Goal: Task Accomplishment & Management: Manage account settings

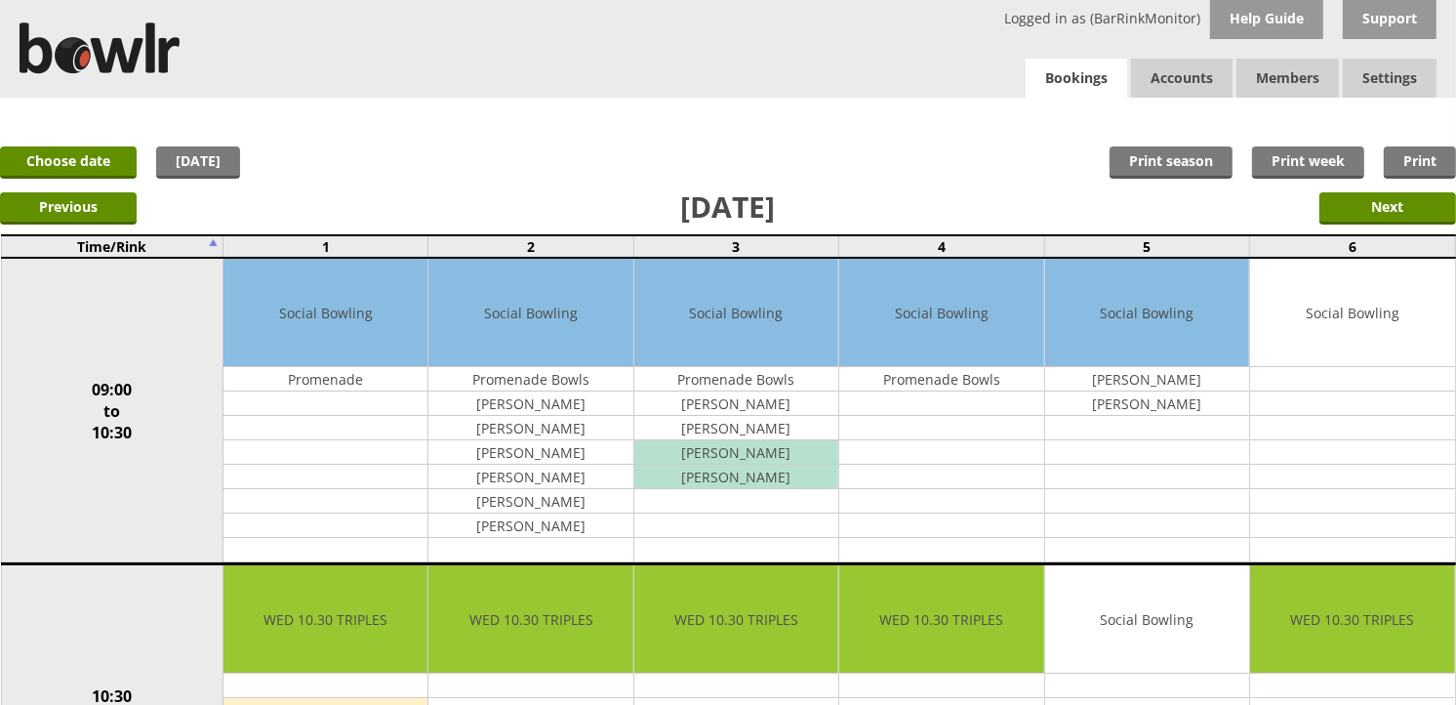
click at [1075, 65] on link "Bookings" at bounding box center [1077, 79] width 102 height 40
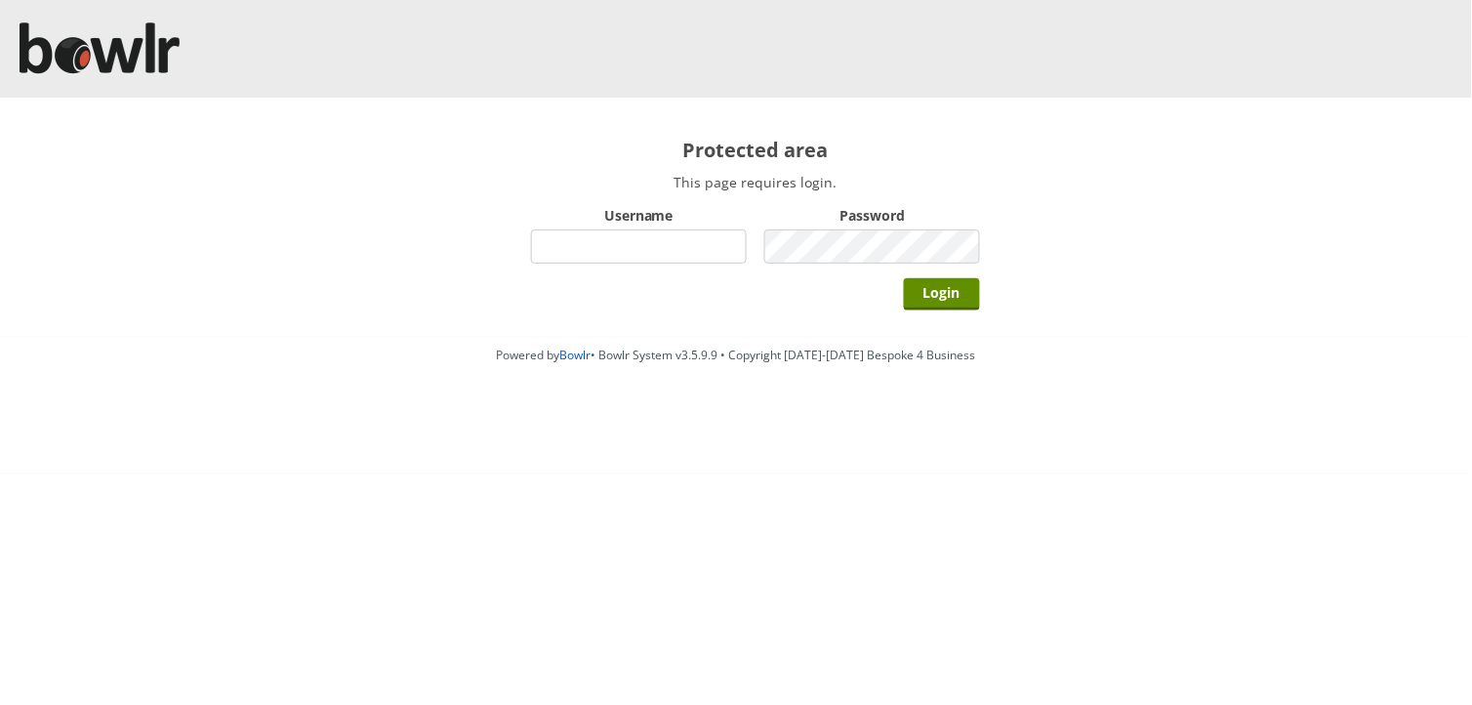
click at [584, 249] on input "Username" at bounding box center [639, 246] width 216 height 34
type input "hornseaindoorbowlsclub"
click at [904, 278] on input "Login" at bounding box center [942, 294] width 76 height 32
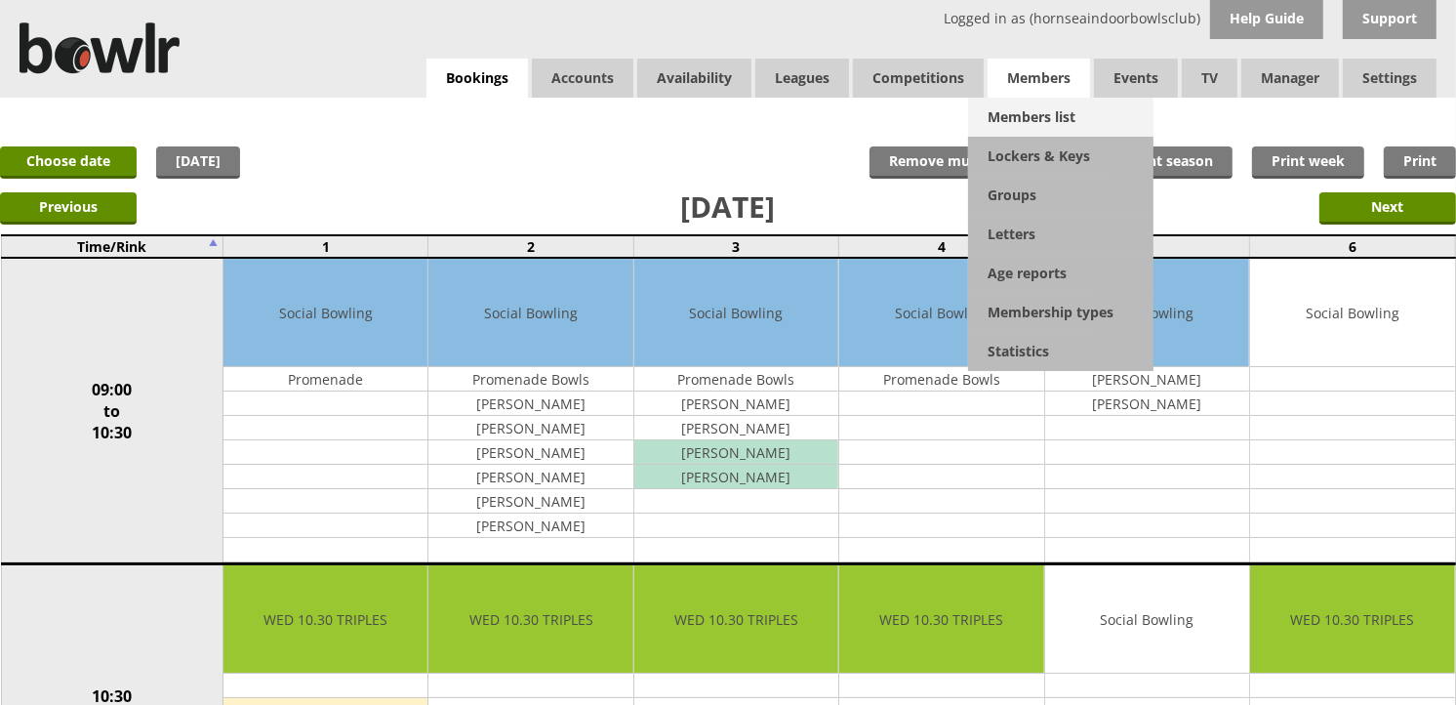
click at [1050, 114] on link "Members list" at bounding box center [1060, 117] width 185 height 39
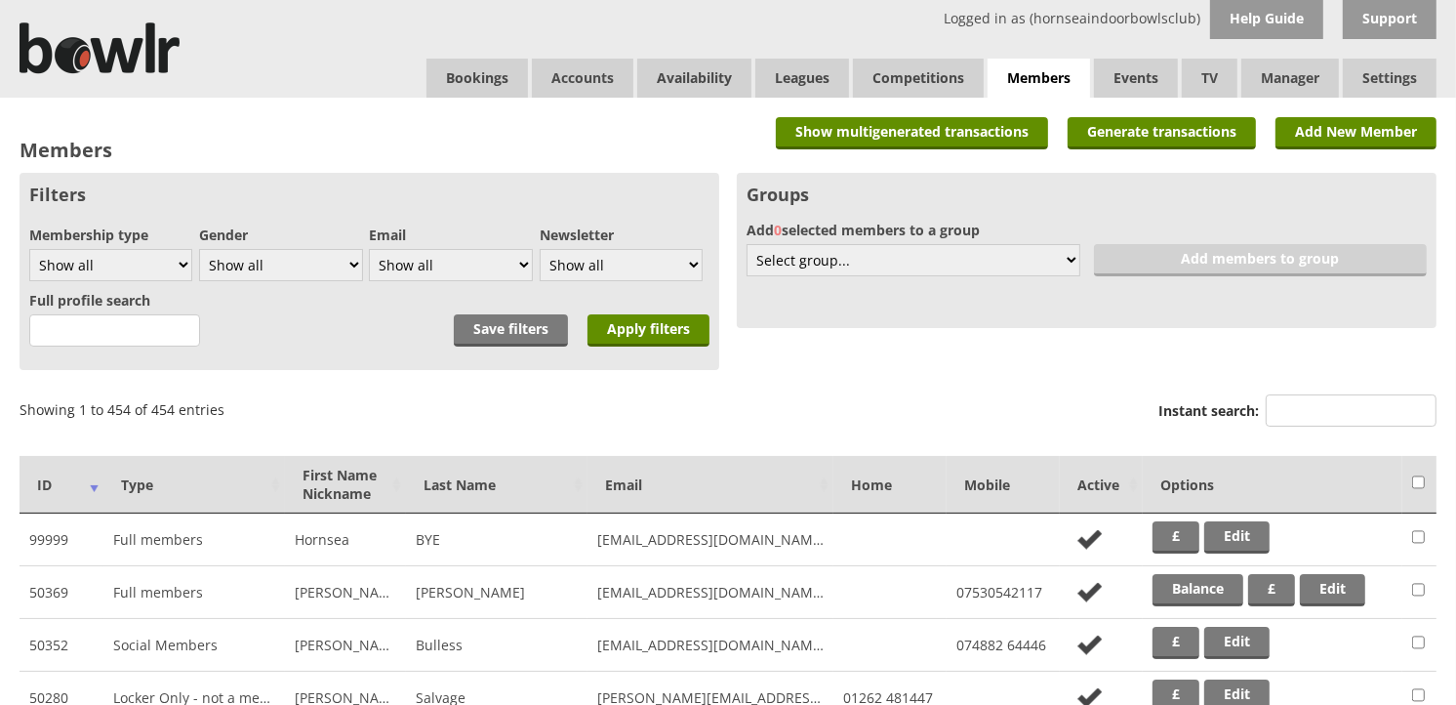
click at [1380, 391] on div "Instant search:" at bounding box center [1298, 412] width 278 height 47
click at [1378, 401] on input "Instant search:" at bounding box center [1351, 410] width 171 height 32
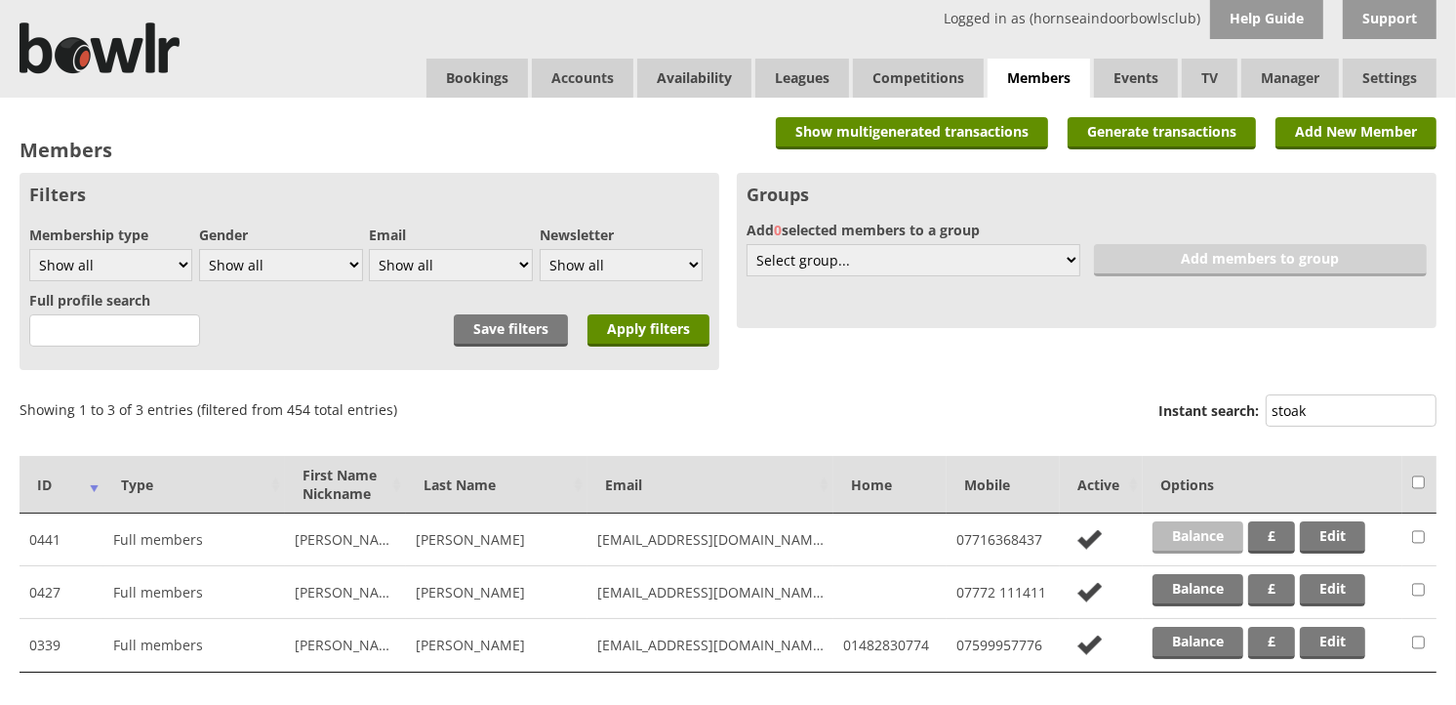
type input "stoak"
click at [1228, 527] on link "Balance" at bounding box center [1198, 537] width 91 height 32
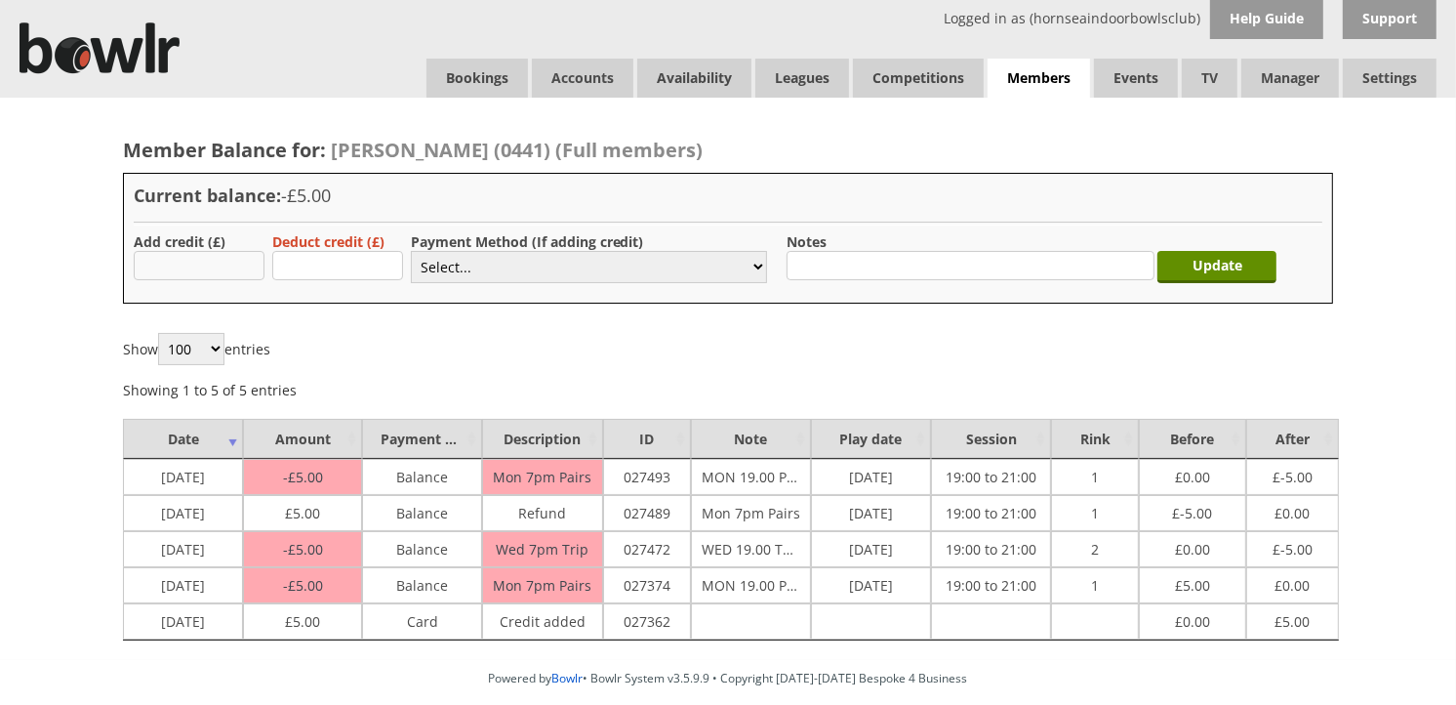
type input "20.00"
click at [461, 268] on select "Select... Cash Card Cheque Bank Transfer Other Member Card Gift Voucher Balance" at bounding box center [589, 267] width 356 height 32
select select "2"
click at [411, 251] on select "Select... Cash Card Cheque Bank Transfer Other Member Card Gift Voucher Balance" at bounding box center [589, 267] width 356 height 32
click at [1241, 258] on input "Update" at bounding box center [1217, 267] width 119 height 32
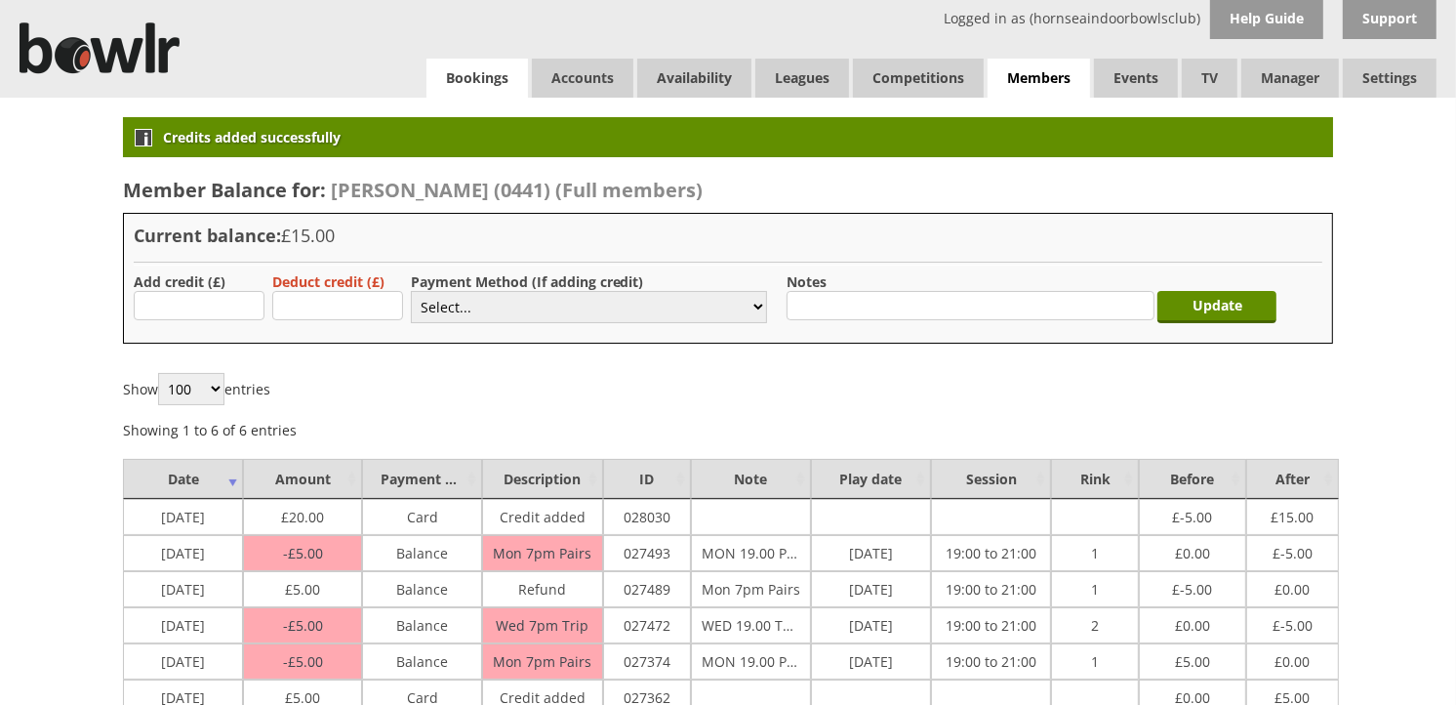
click at [510, 82] on link "Bookings" at bounding box center [478, 78] width 102 height 39
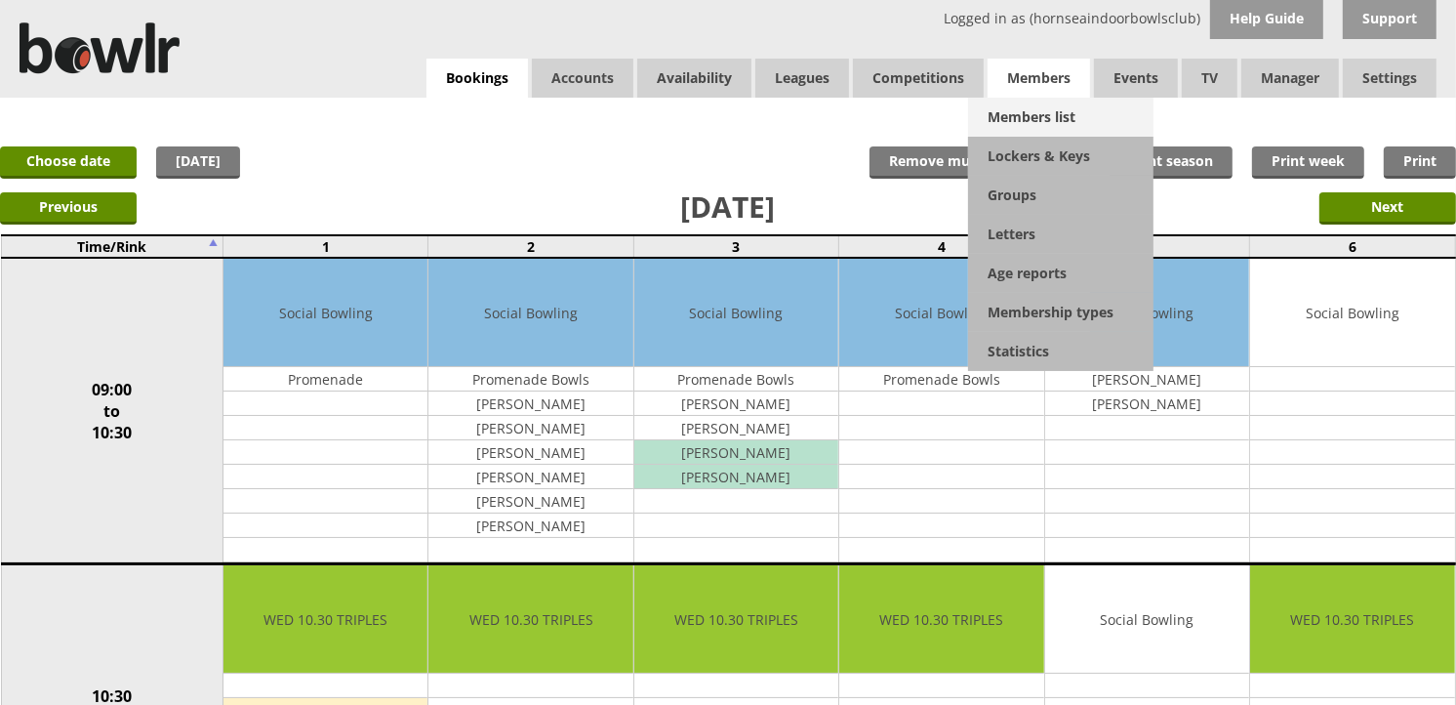
click at [1064, 109] on link "Members list" at bounding box center [1060, 117] width 185 height 39
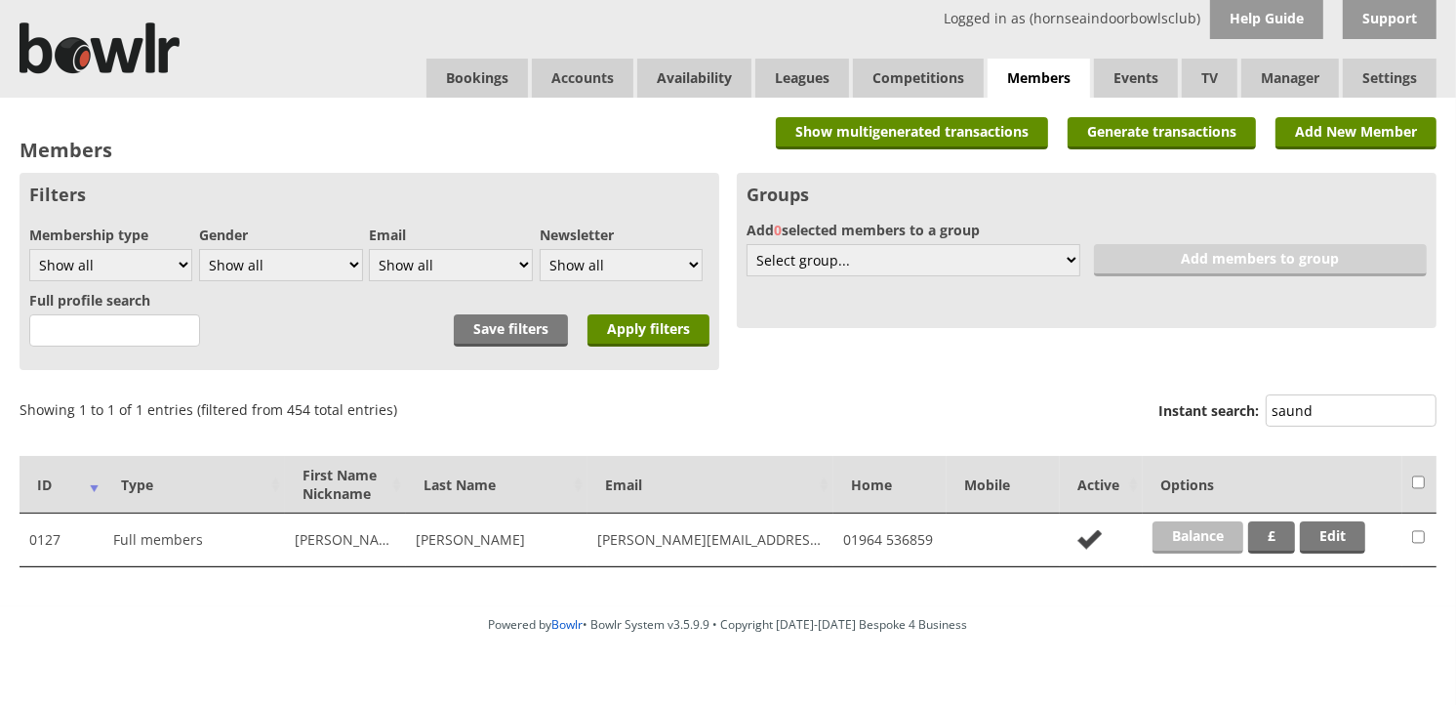
type input "saund"
click at [1211, 535] on link "Balance" at bounding box center [1198, 537] width 91 height 32
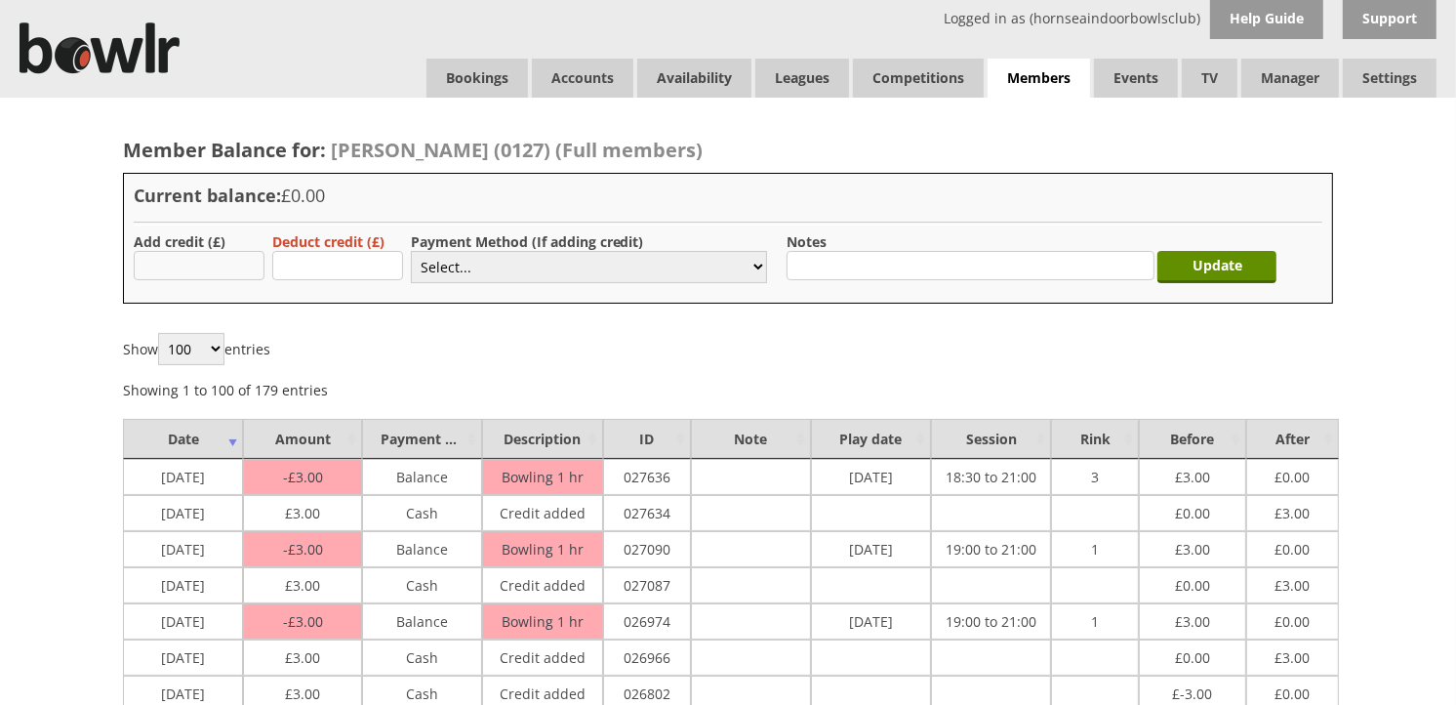
type input "3"
click at [430, 279] on select "Select... Cash Card Cheque Bank Transfer Other Member Card Gift Voucher Balance" at bounding box center [589, 267] width 356 height 32
select select "1"
click at [411, 251] on select "Select... Cash Card Cheque Bank Transfer Other Member Card Gift Voucher Balance" at bounding box center [589, 267] width 356 height 32
click at [1171, 262] on input "Update" at bounding box center [1217, 267] width 119 height 32
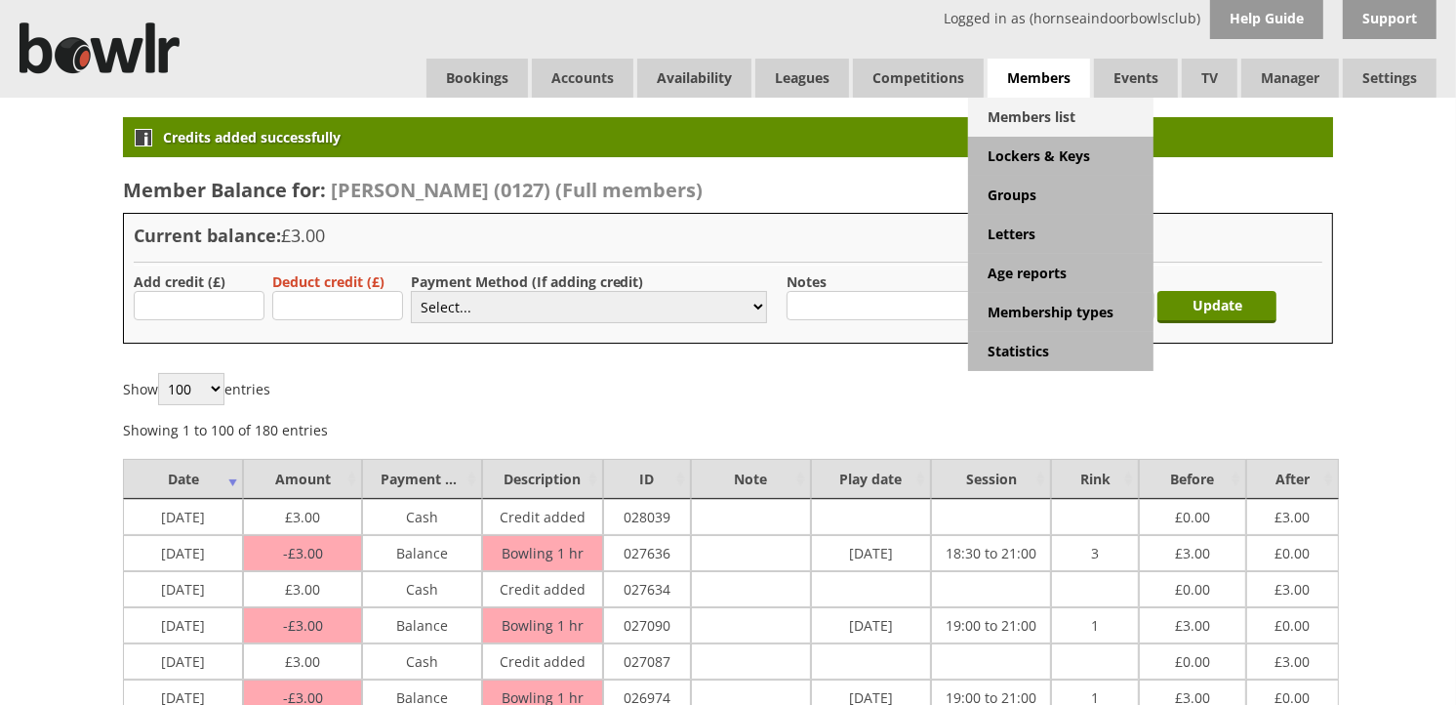
click at [1006, 107] on link "Members list" at bounding box center [1060, 117] width 185 height 39
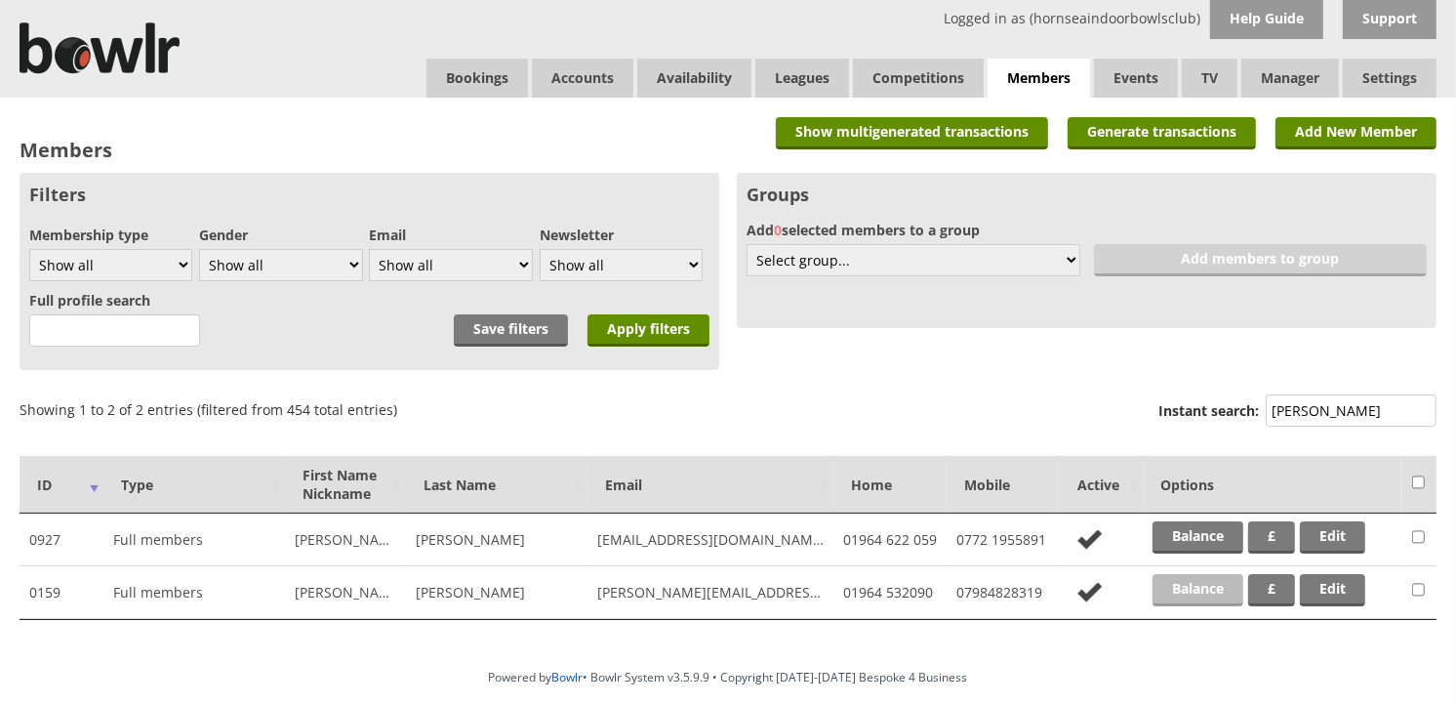
type input "[PERSON_NAME]"
click at [1201, 584] on link "Balance" at bounding box center [1198, 590] width 91 height 32
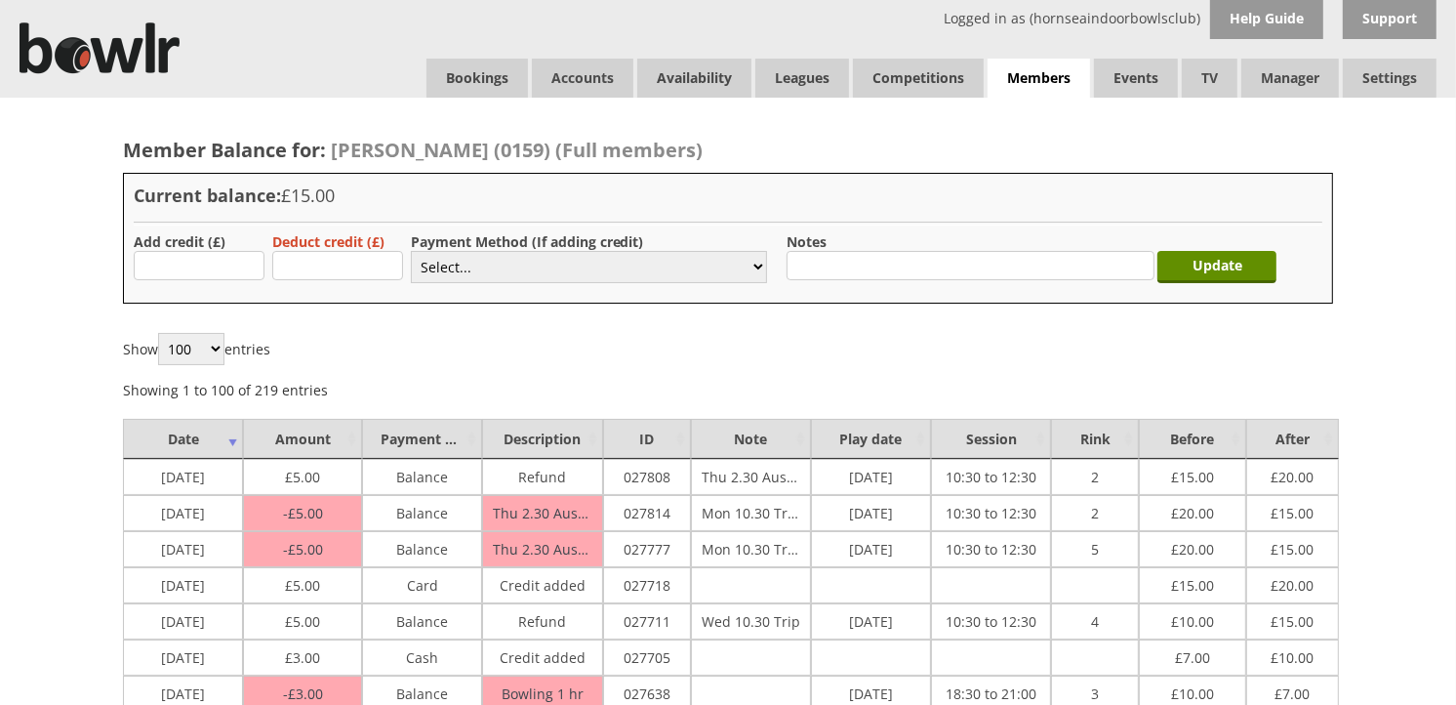
type input "3"
click at [469, 259] on select "Select... Cash Card Cheque Bank Transfer Other Member Card Gift Voucher Balance" at bounding box center [589, 267] width 356 height 32
select select "1"
click at [411, 251] on select "Select... Cash Card Cheque Bank Transfer Other Member Card Gift Voucher Balance" at bounding box center [589, 267] width 356 height 32
click at [1233, 280] on input "Update" at bounding box center [1217, 267] width 119 height 32
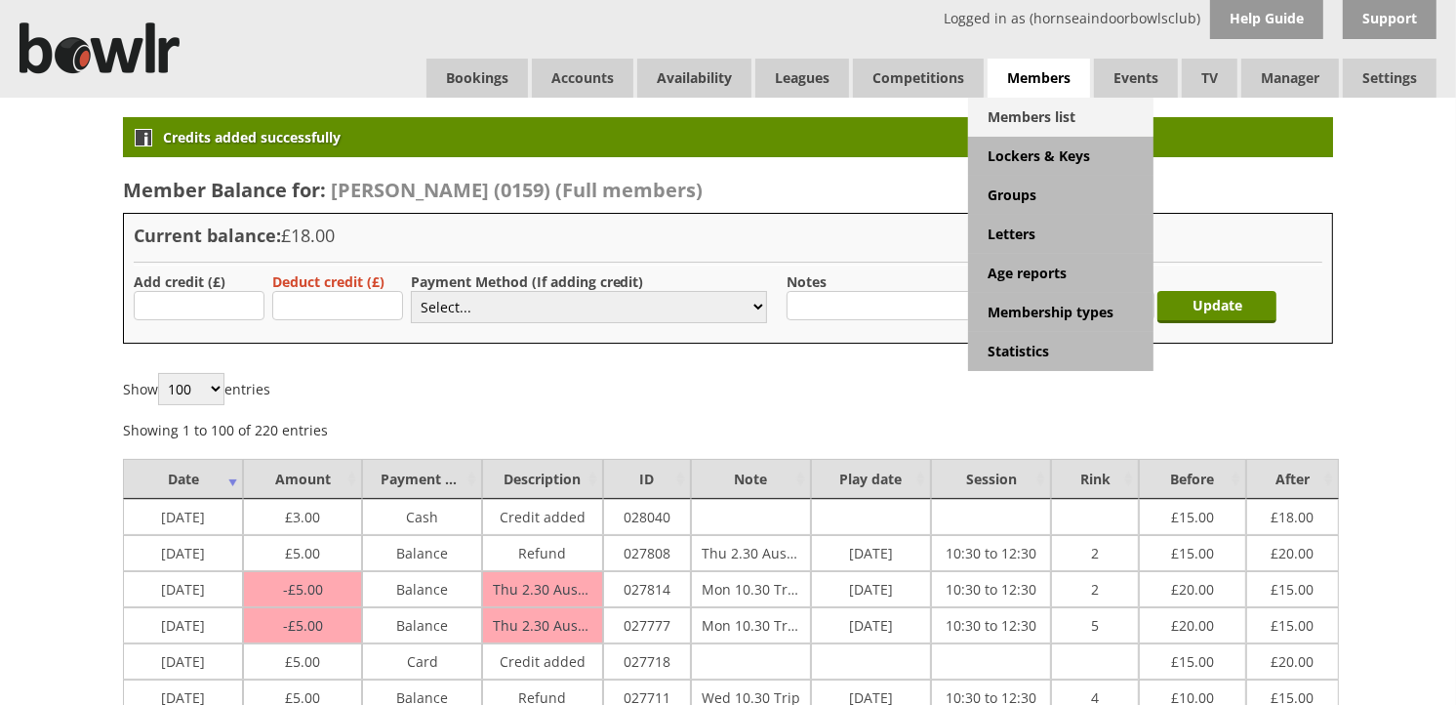
click at [1047, 109] on link "Members list" at bounding box center [1060, 117] width 185 height 39
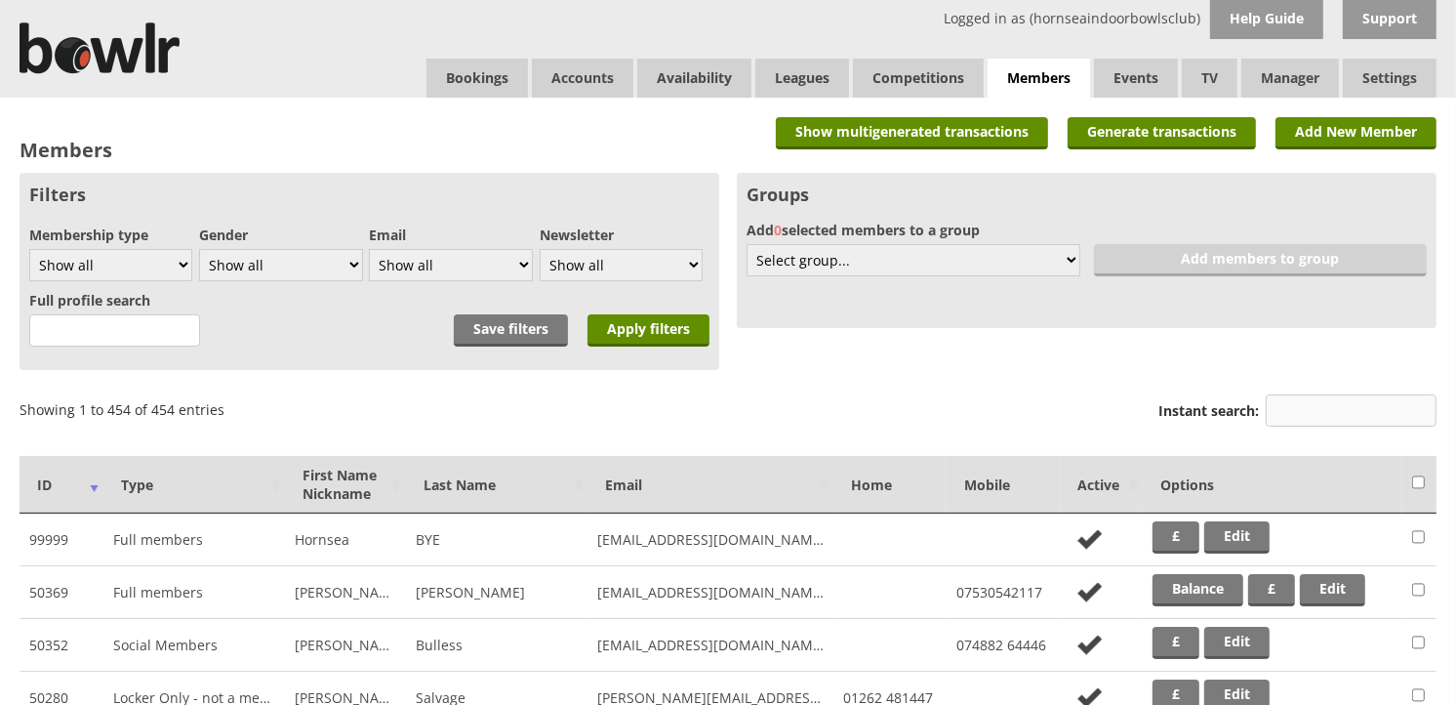
click at [1301, 407] on input "Instant search:" at bounding box center [1351, 410] width 171 height 32
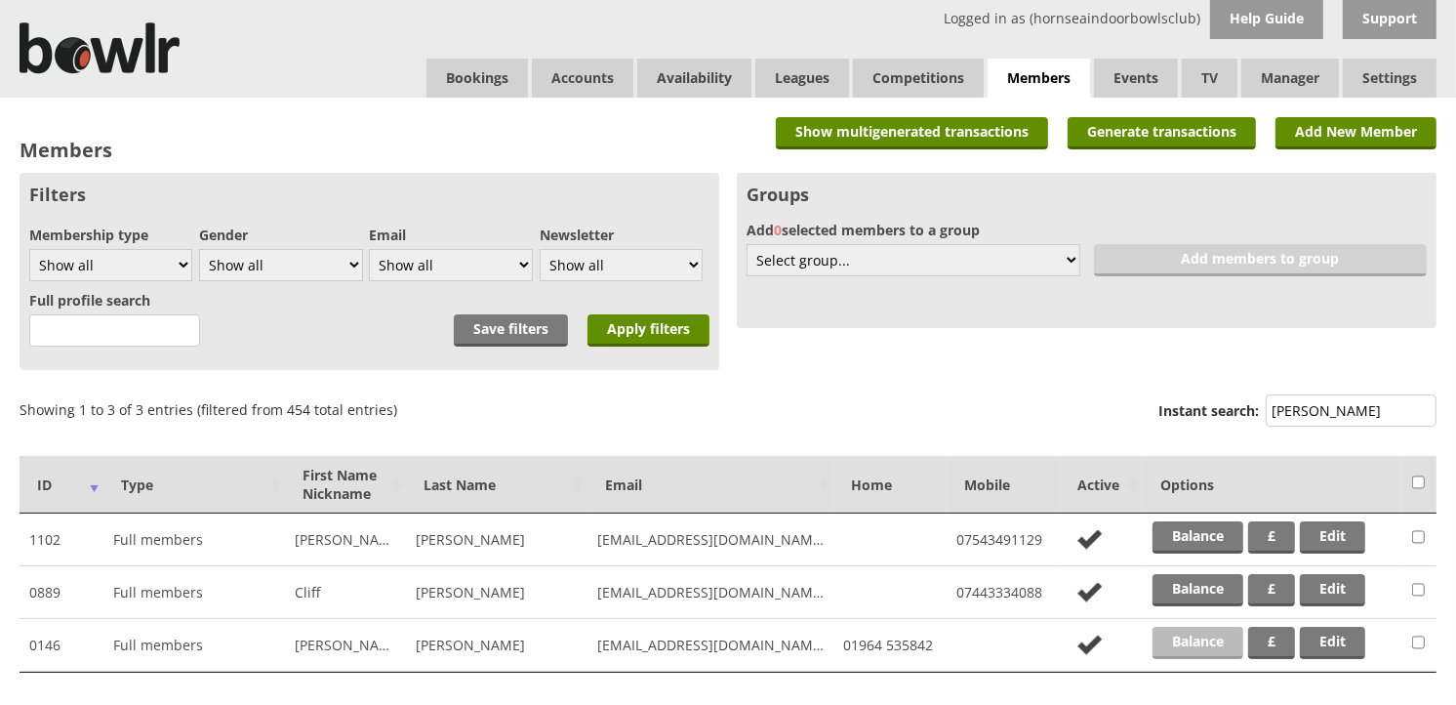
type input "holm"
click at [1165, 638] on link "Balance" at bounding box center [1198, 643] width 91 height 32
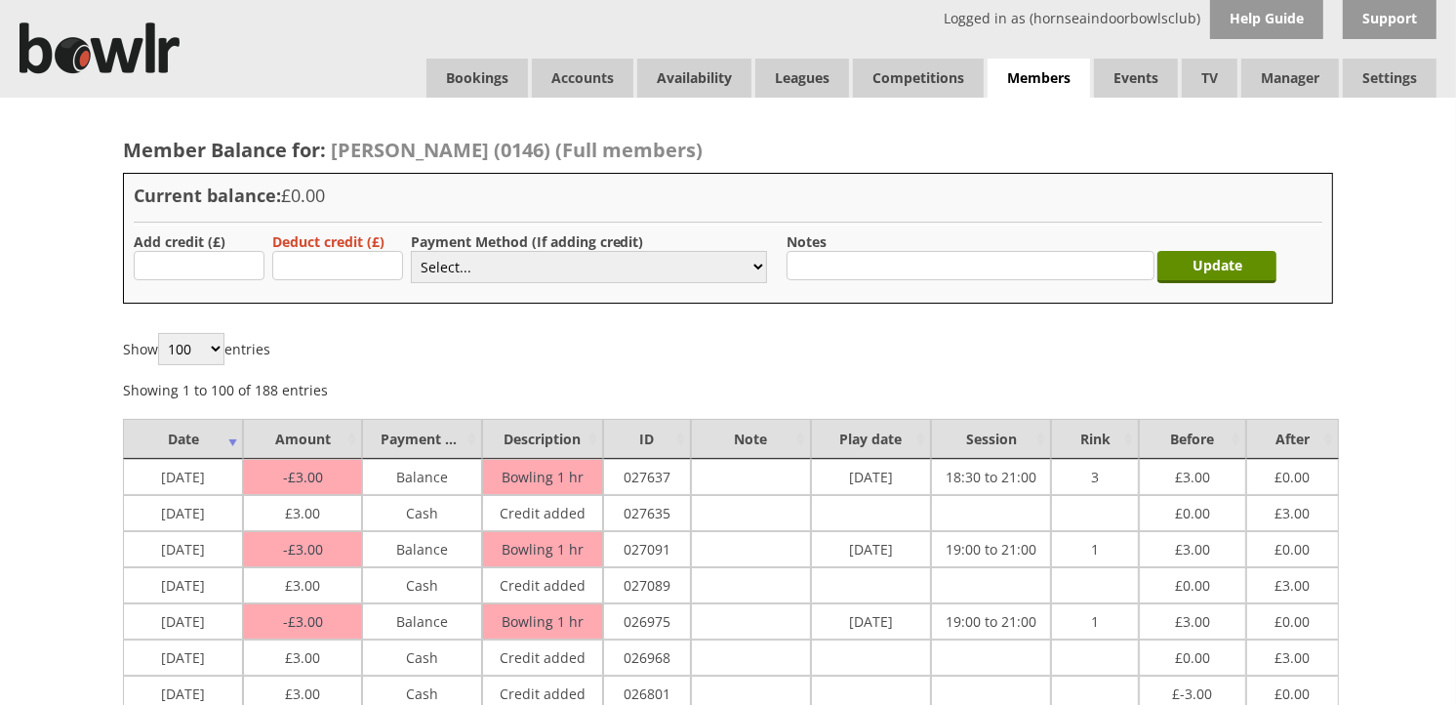
type input "3"
click at [433, 266] on select "Select... Cash Card Cheque Bank Transfer Other Member Card Gift Voucher Balance" at bounding box center [589, 267] width 356 height 32
select select "1"
click at [411, 251] on select "Select... Cash Card Cheque Bank Transfer Other Member Card Gift Voucher Balance" at bounding box center [589, 267] width 356 height 32
click at [1208, 245] on div "Update" at bounding box center [1222, 262] width 119 height 61
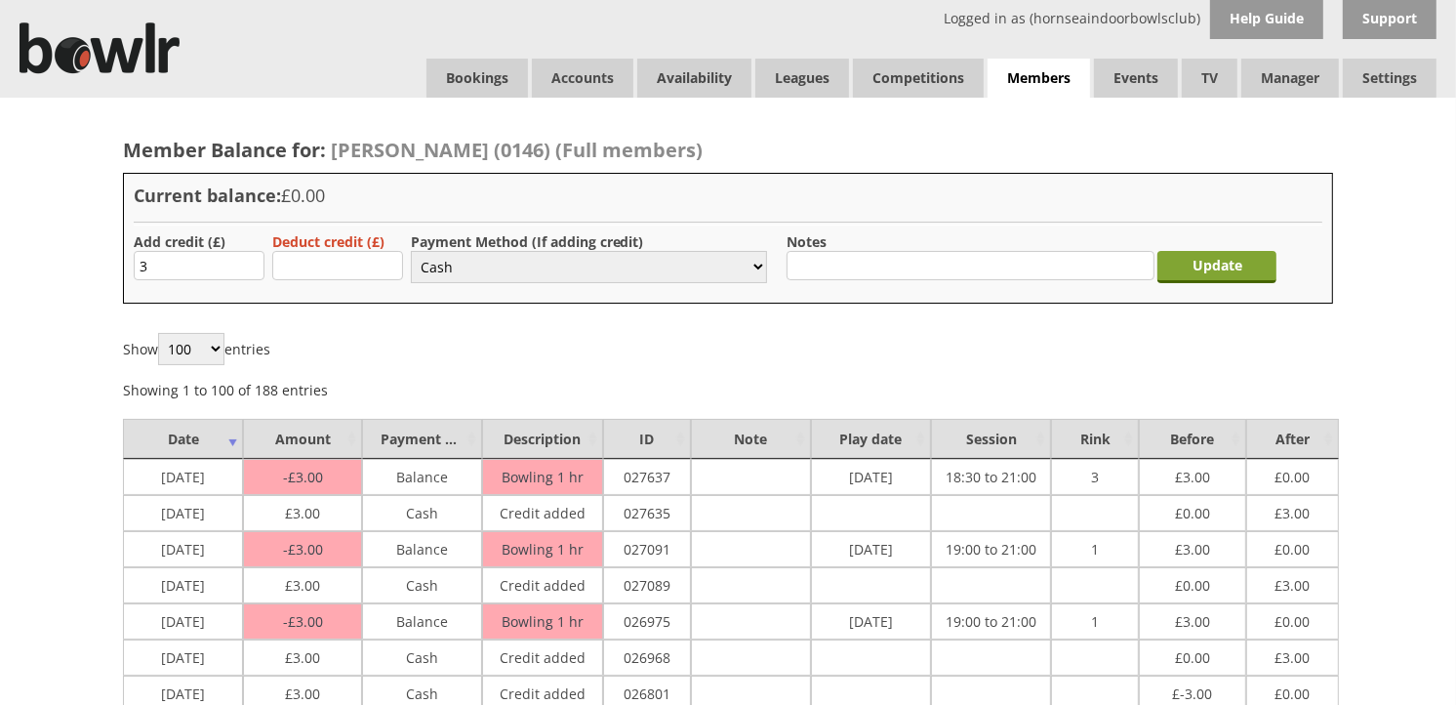
click at [1210, 254] on input "Update" at bounding box center [1217, 267] width 119 height 32
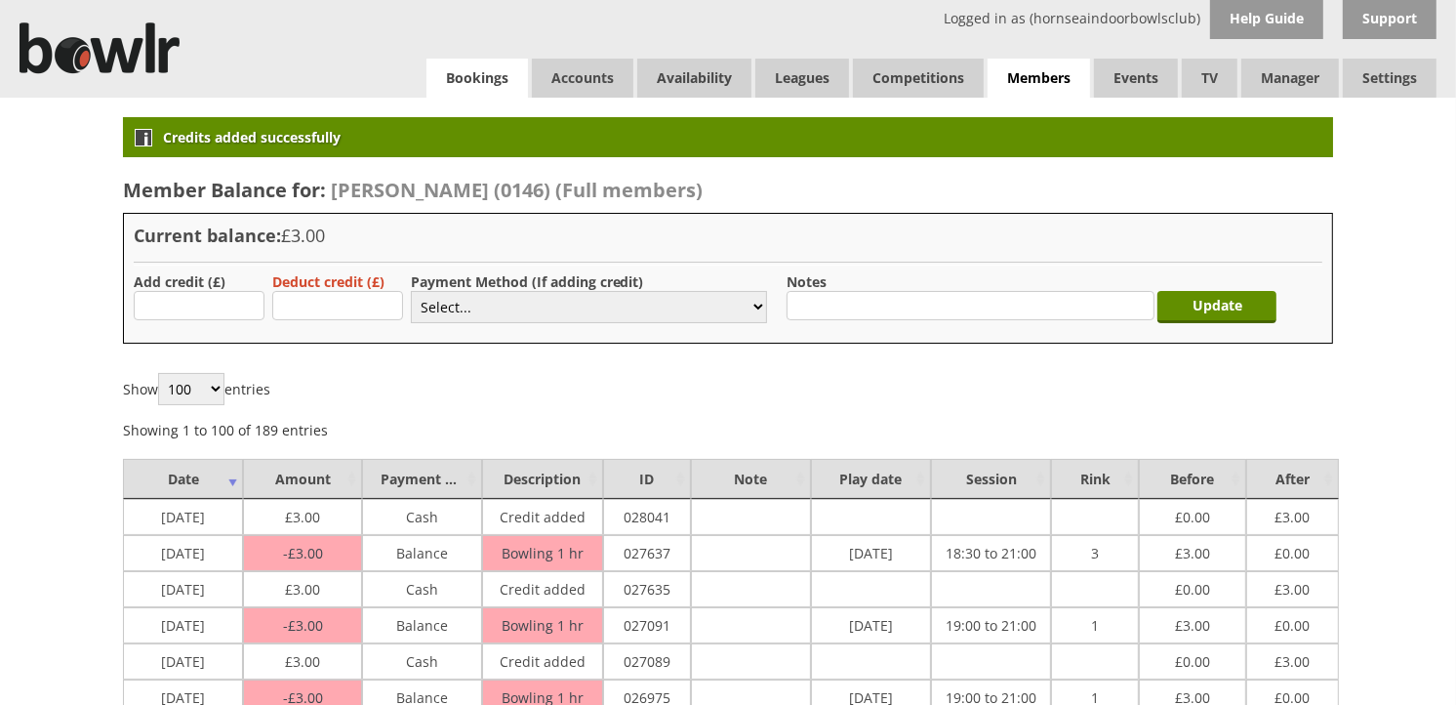
click at [449, 68] on link "Bookings" at bounding box center [478, 78] width 102 height 39
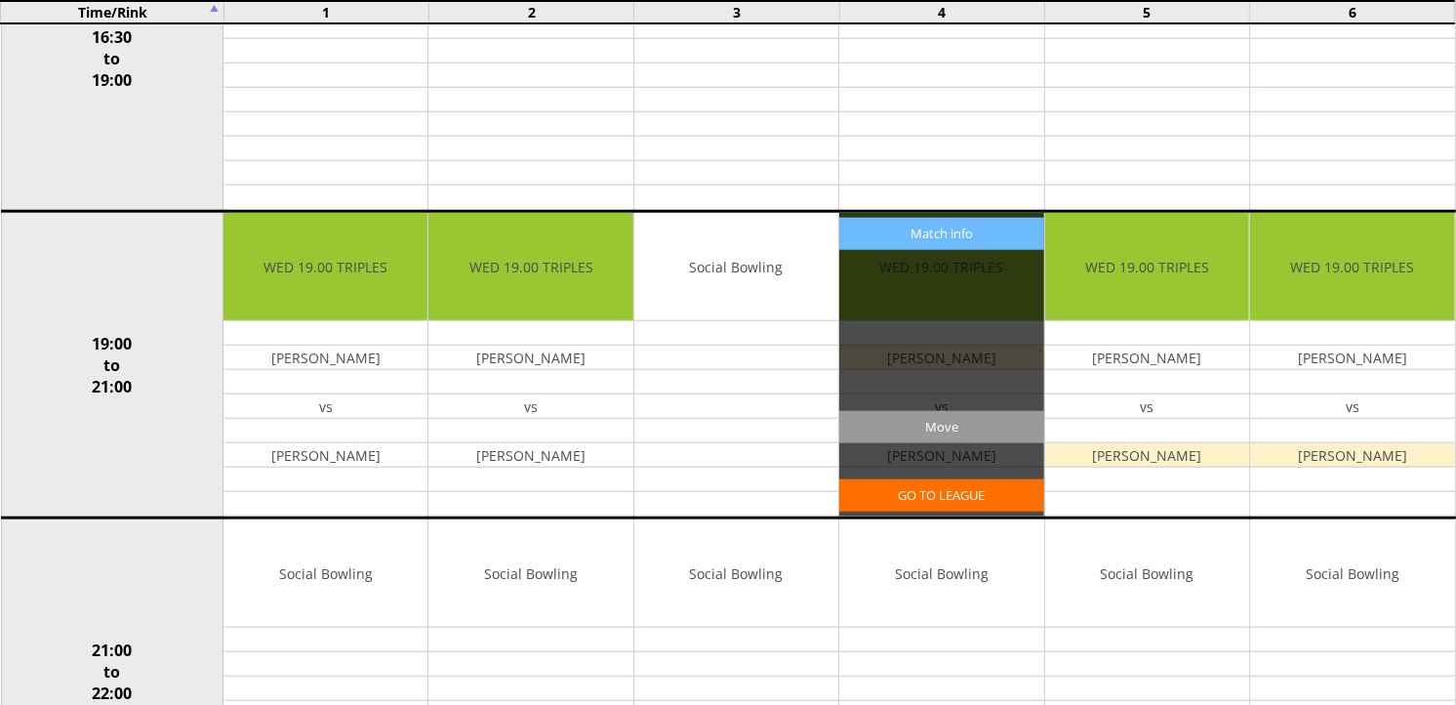
scroll to position [1562, 0]
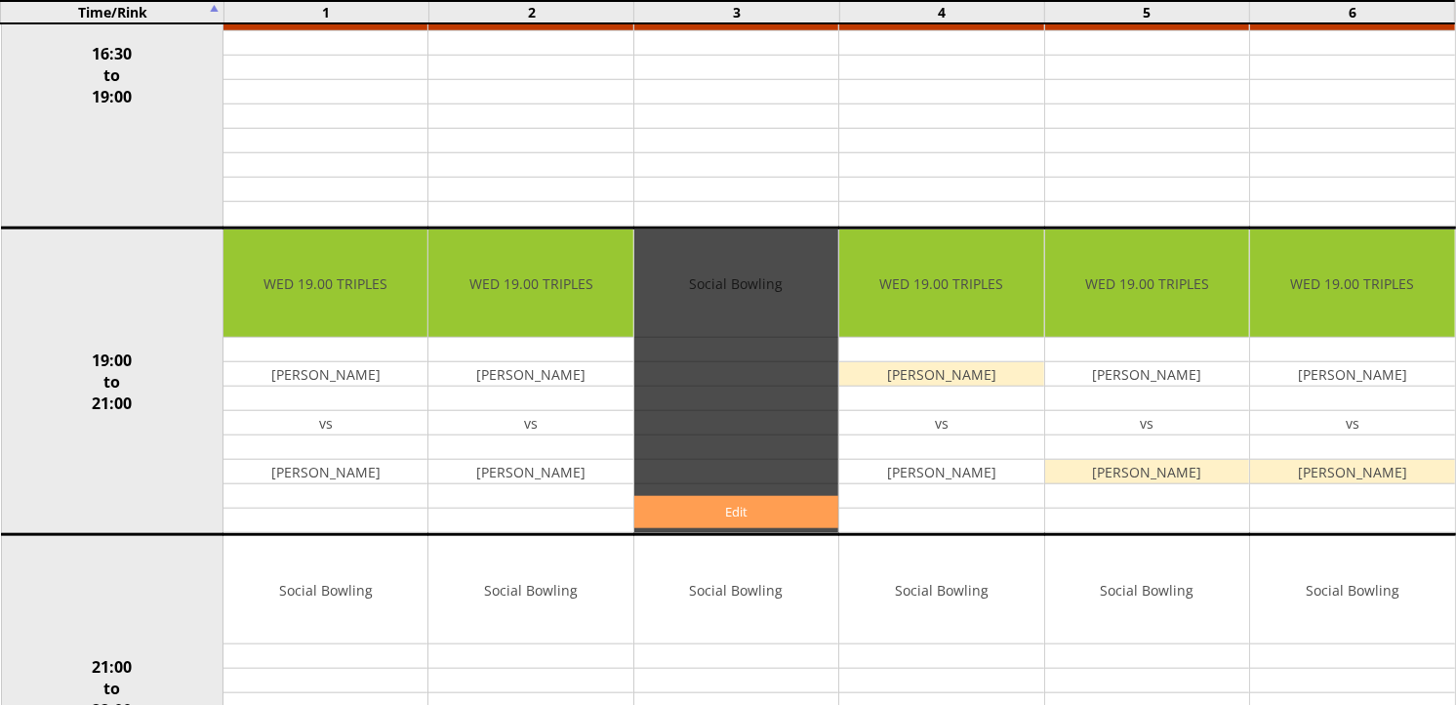
click at [779, 498] on link "Edit" at bounding box center [736, 512] width 204 height 32
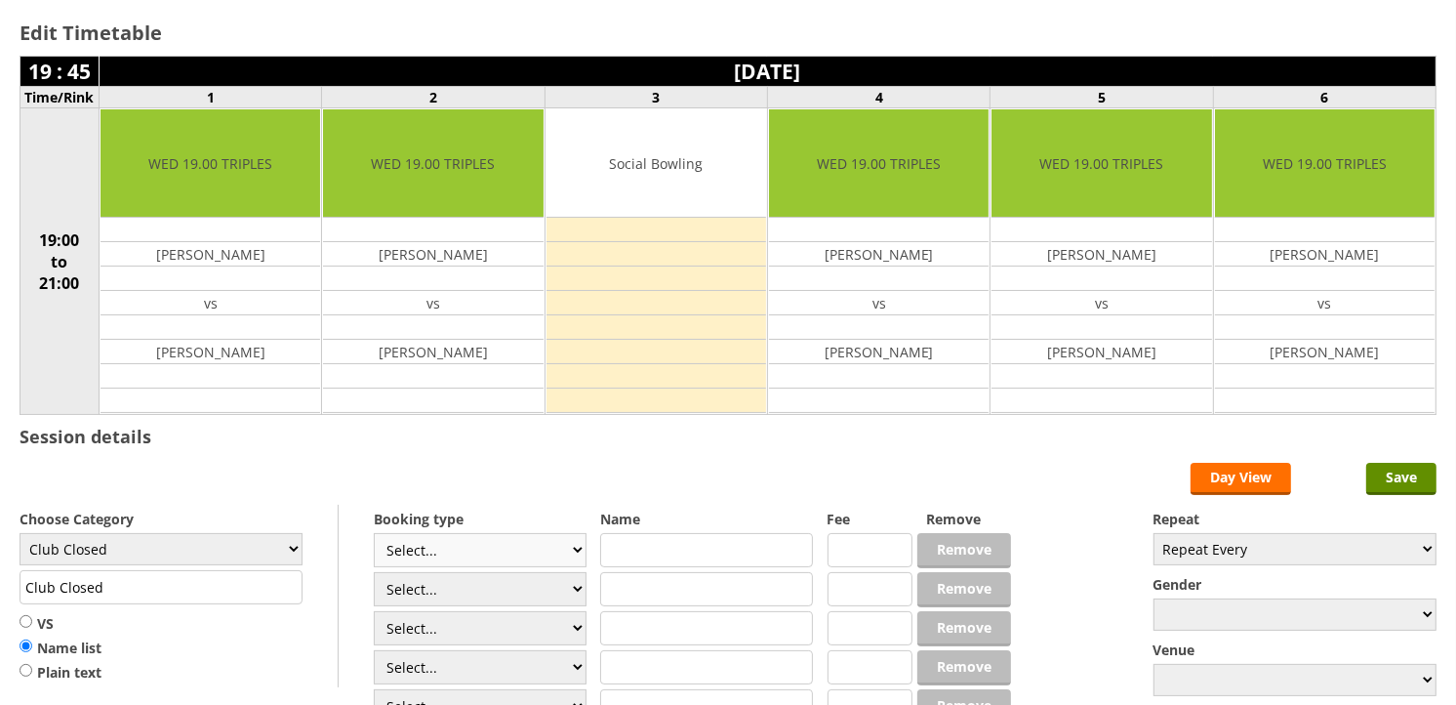
scroll to position [217, 0]
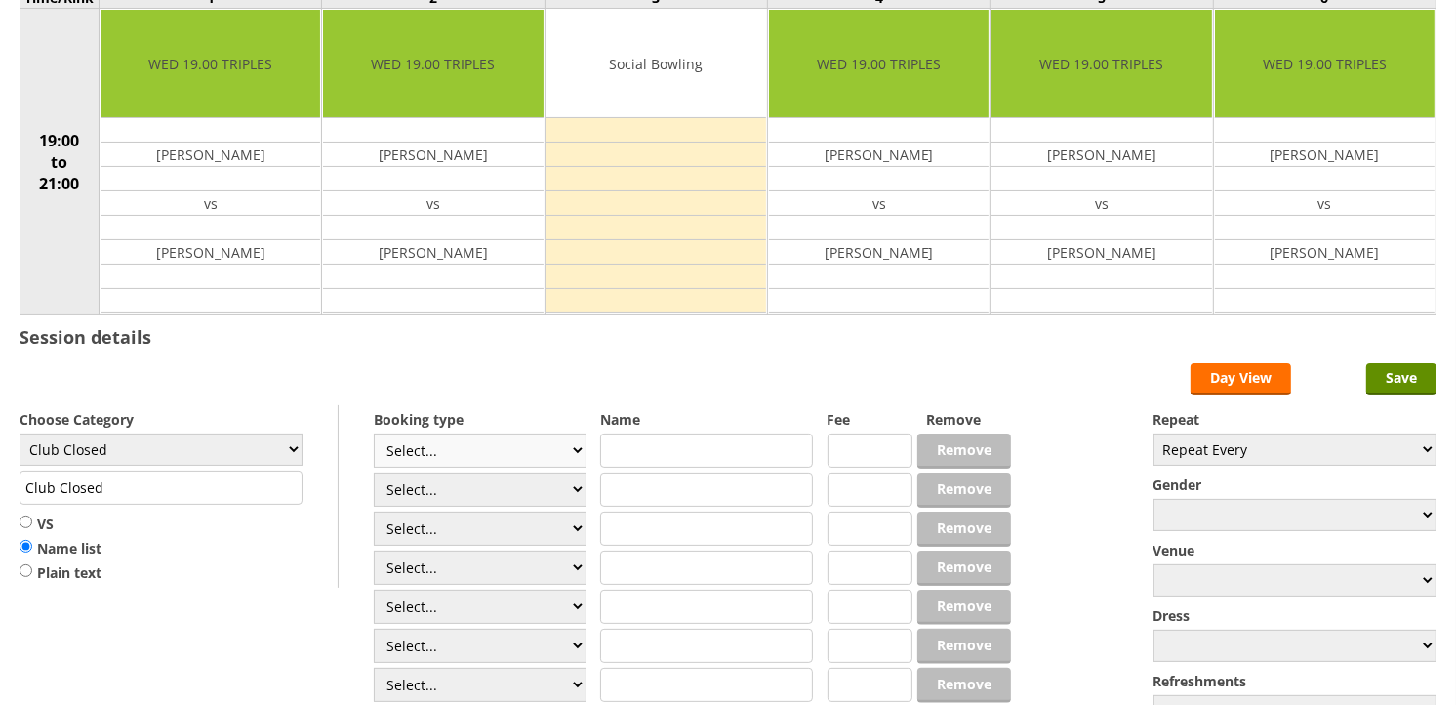
click at [547, 445] on select "Select... Club Competition (Member) Club Competition (Visitor) National (Member…" at bounding box center [480, 450] width 213 height 34
select select "1_54"
click at [374, 434] on select "Select... Club Competition (Member) Club Competition (Visitor) National (Member…" at bounding box center [480, 450] width 213 height 34
type input "3.0000"
click at [521, 479] on select "Select... Club Competition (Member) Club Competition (Visitor) National (Member…" at bounding box center [480, 489] width 213 height 34
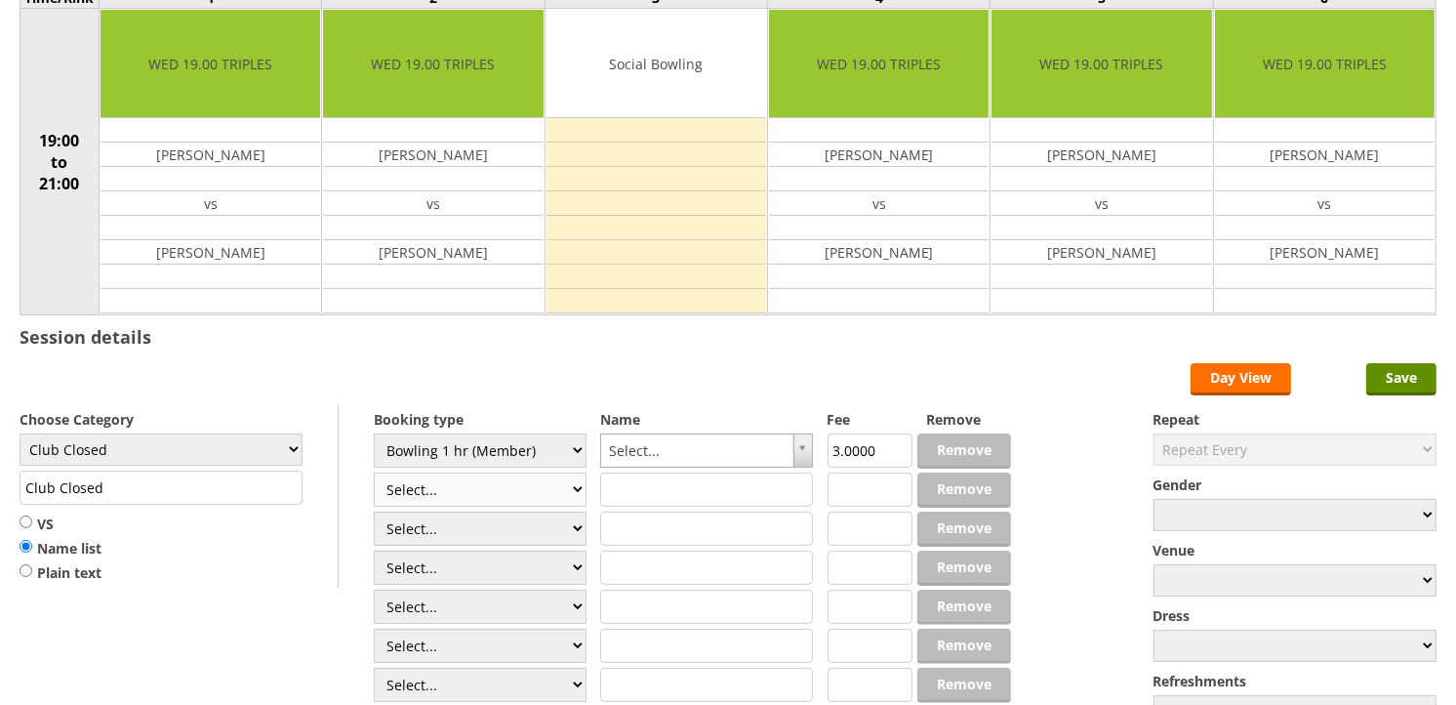
select select "1_54"
click at [374, 473] on select "Select... Club Competition (Member) Club Competition (Visitor) National (Member…" at bounding box center [480, 489] width 213 height 34
type input "3.0000"
click at [513, 530] on select "Select... Club Competition (Member) Club Competition (Visitor) National (Member…" at bounding box center [480, 528] width 213 height 34
select select "1_54"
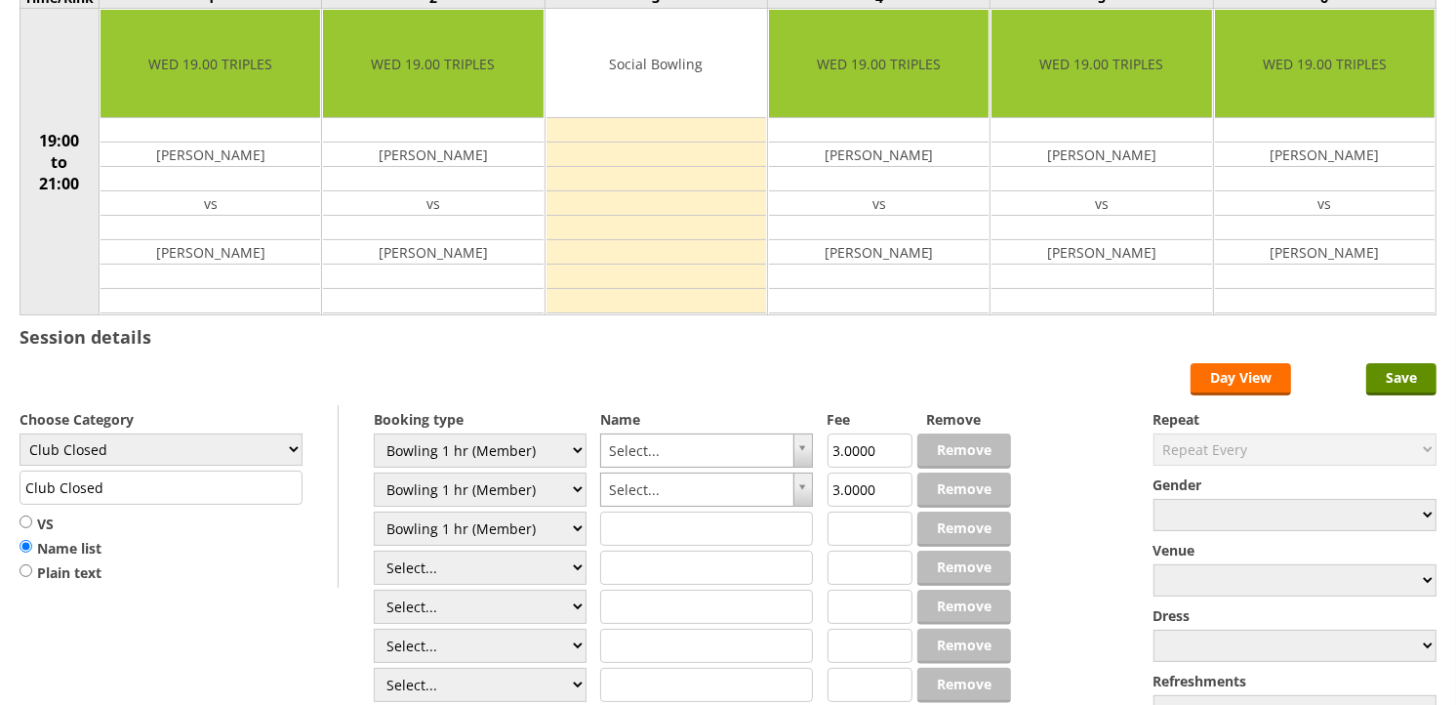
click at [374, 512] on select "Select... Club Competition (Member) Club Competition (Visitor) National (Member…" at bounding box center [480, 528] width 213 height 34
type input "3.0000"
click at [268, 459] on select "Club Closed Singles League Triples League Pairs League Friendly Social Bowling …" at bounding box center [161, 449] width 283 height 32
select select "132"
click at [20, 434] on select "Club Closed Singles League Triples League Pairs League Friendly Social Bowling …" at bounding box center [161, 449] width 283 height 32
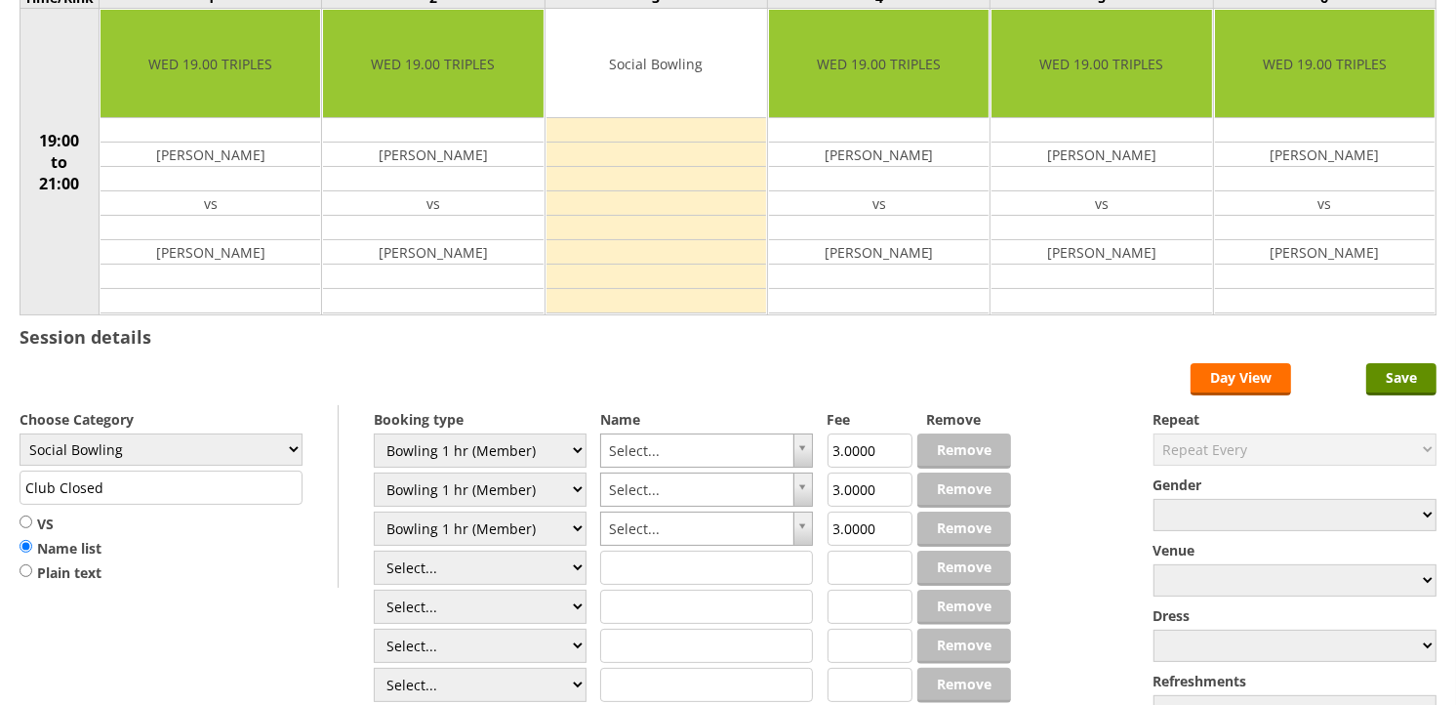
type input "Social Bowling"
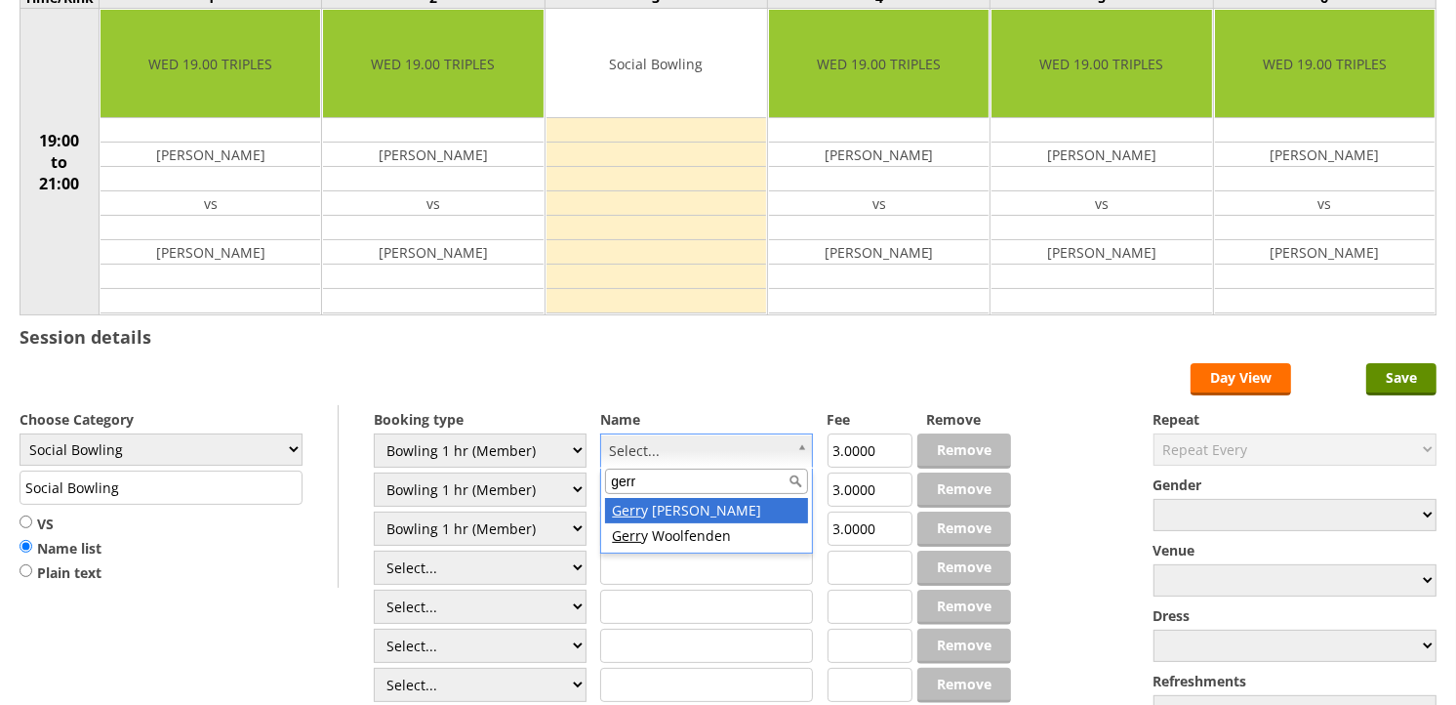
type input "gerr"
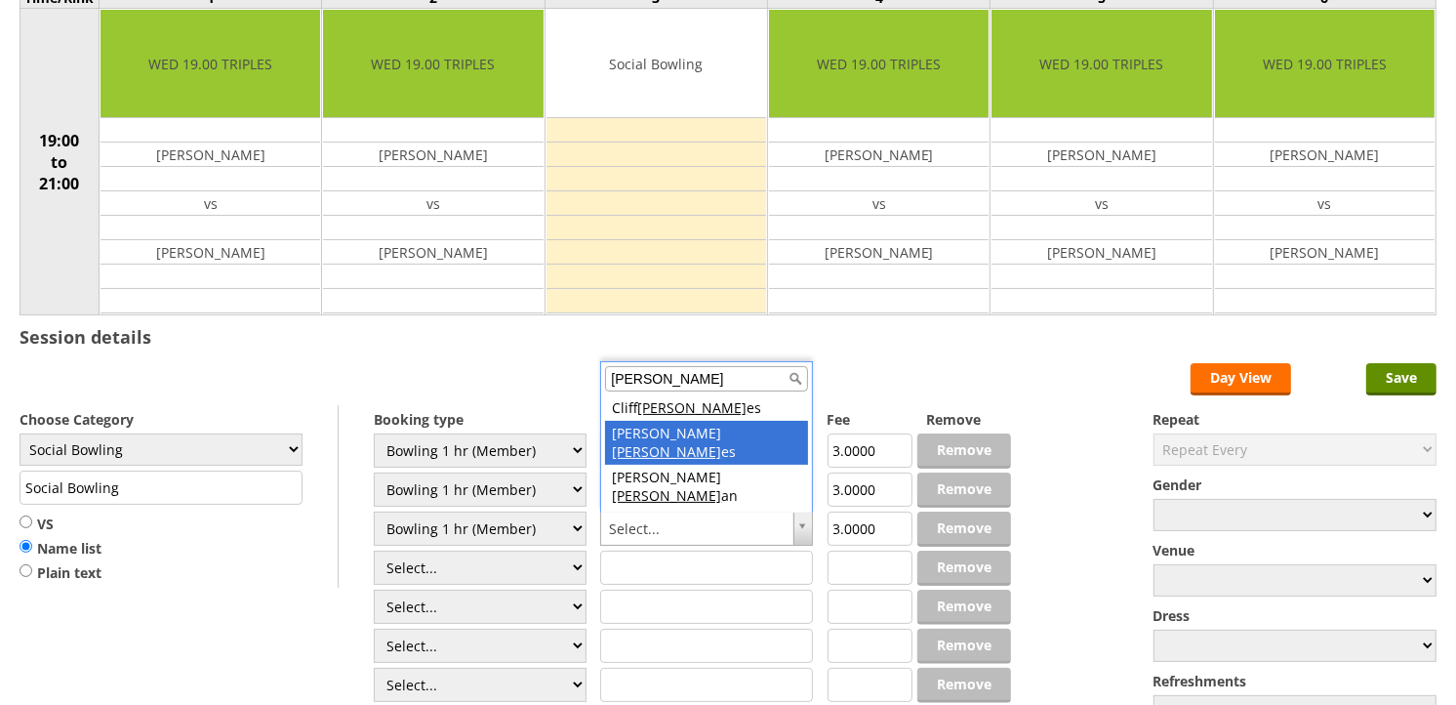
type input "holm"
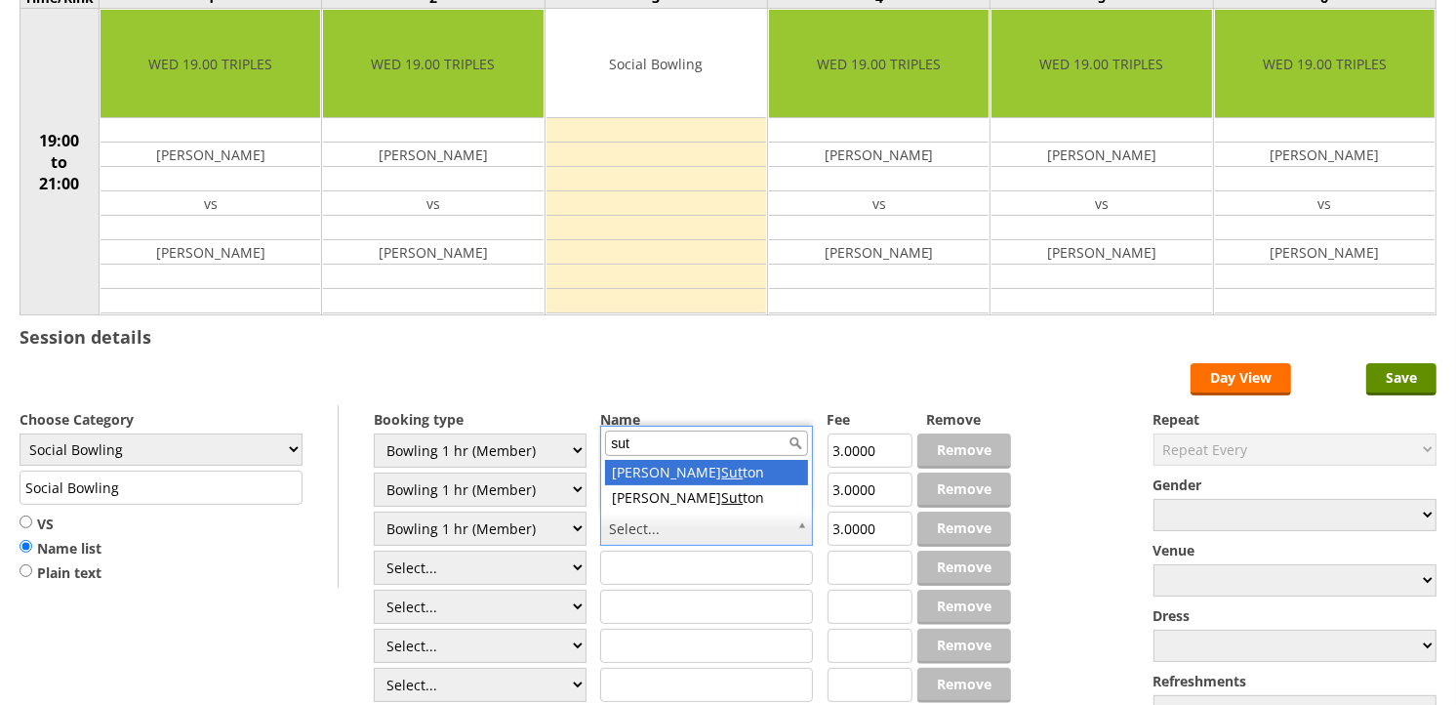
type input "sutt"
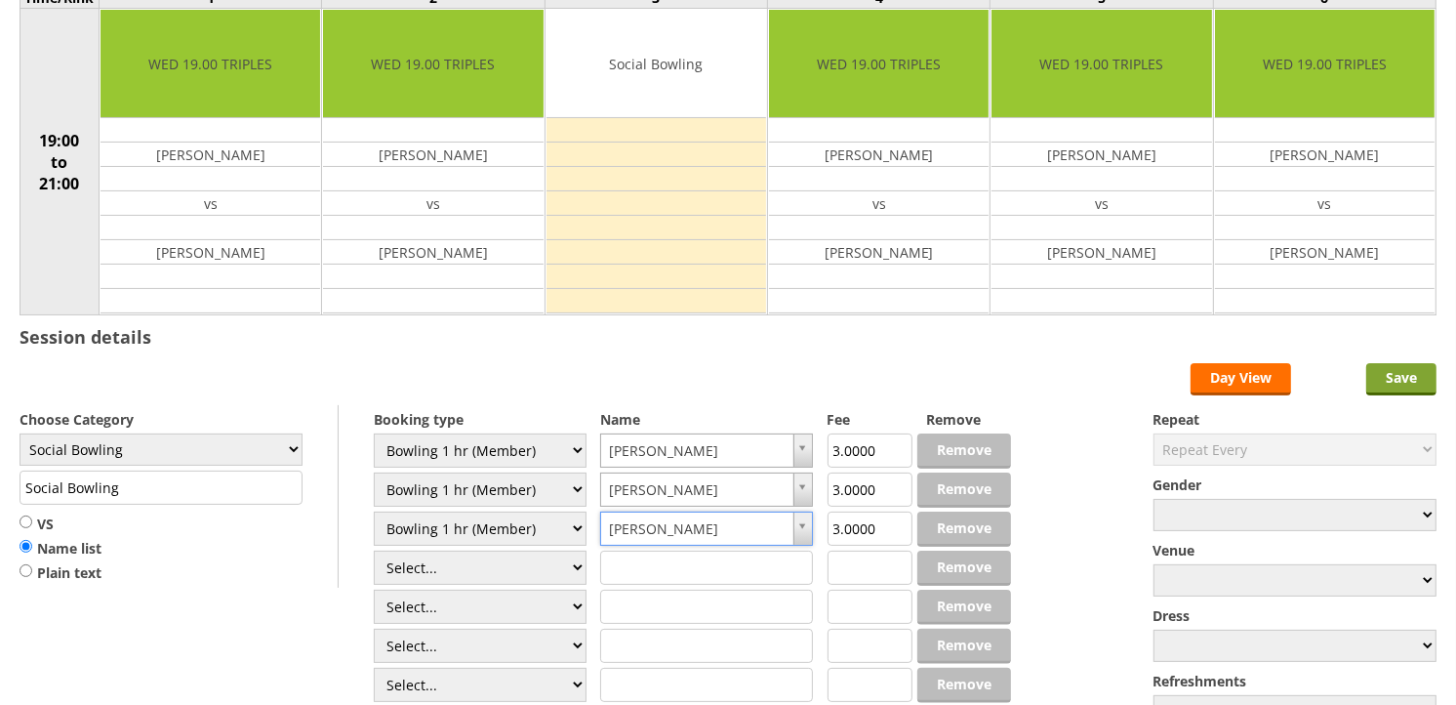
click at [1380, 393] on input "Save" at bounding box center [1402, 379] width 70 height 32
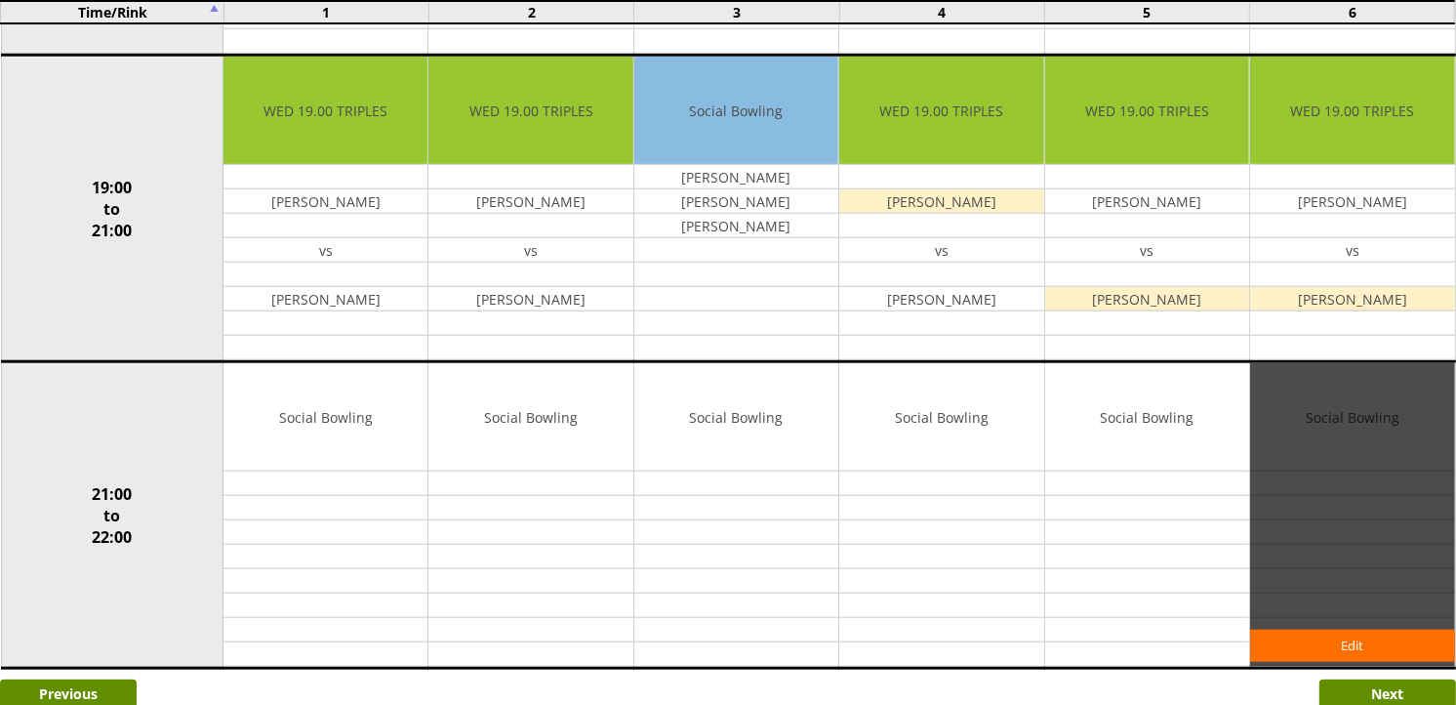
scroll to position [1843, 0]
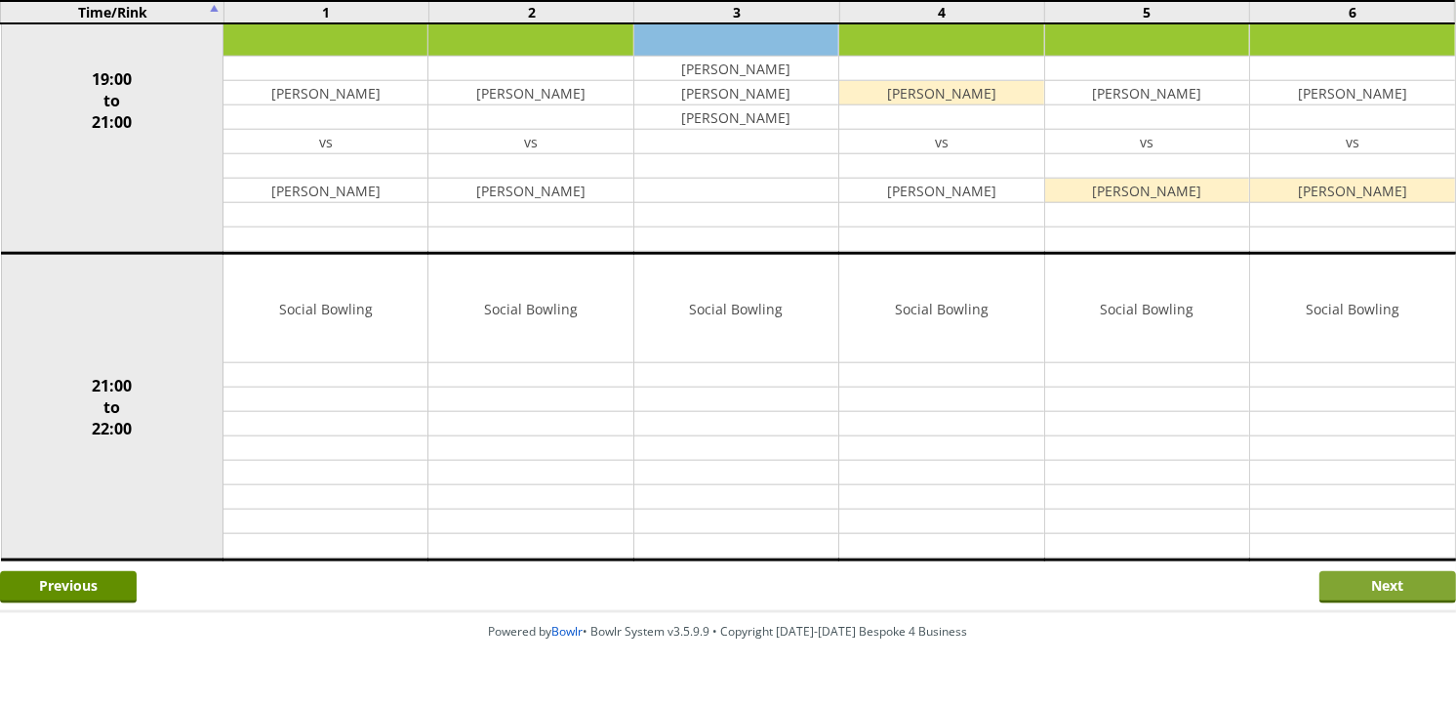
click at [1415, 578] on input "Next" at bounding box center [1388, 587] width 137 height 32
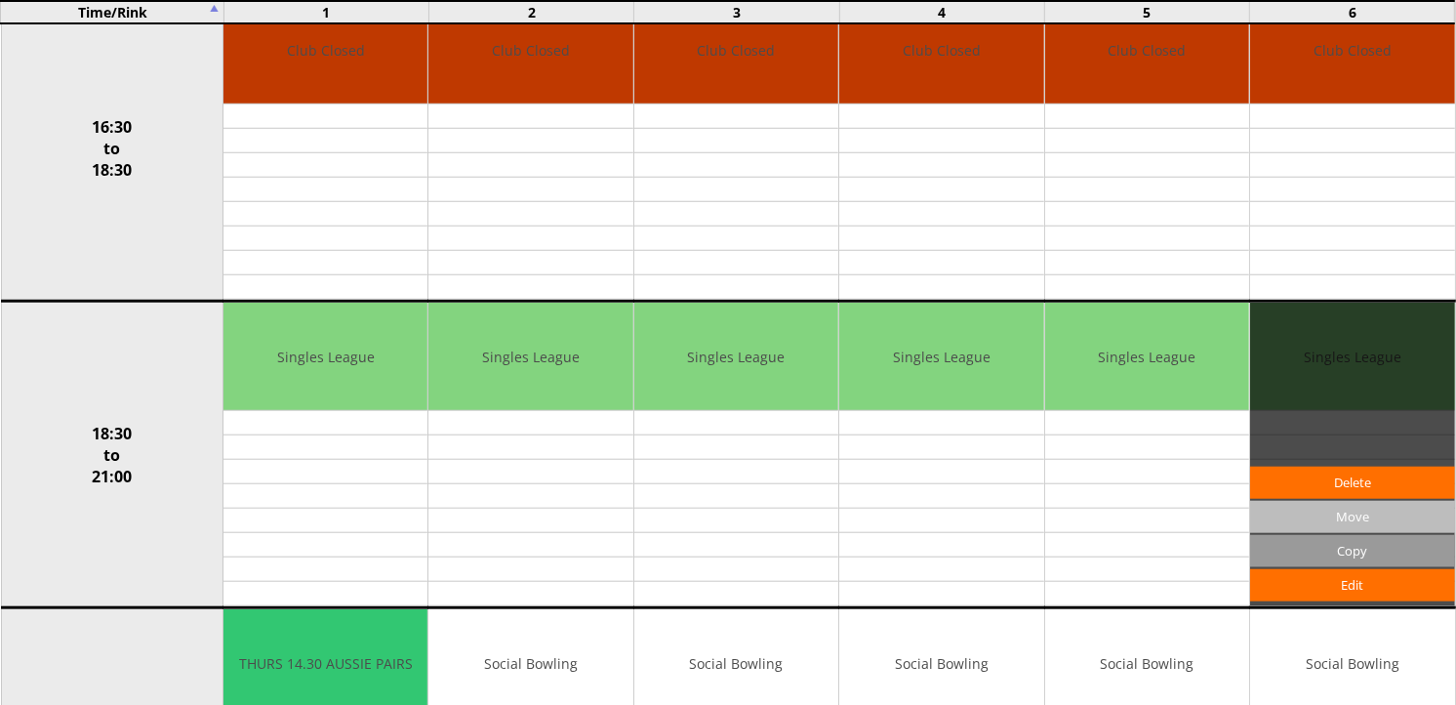
scroll to position [1887, 0]
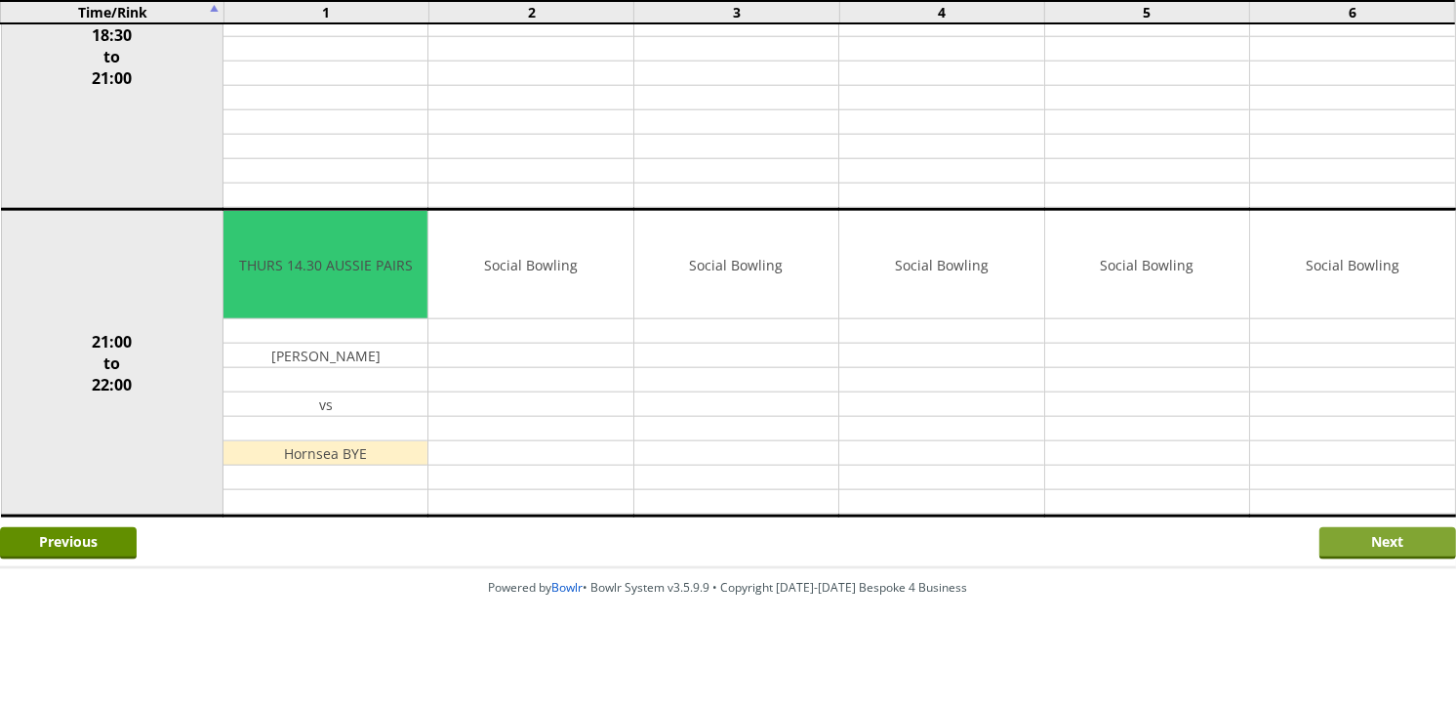
click at [1383, 529] on input "Next" at bounding box center [1388, 543] width 137 height 32
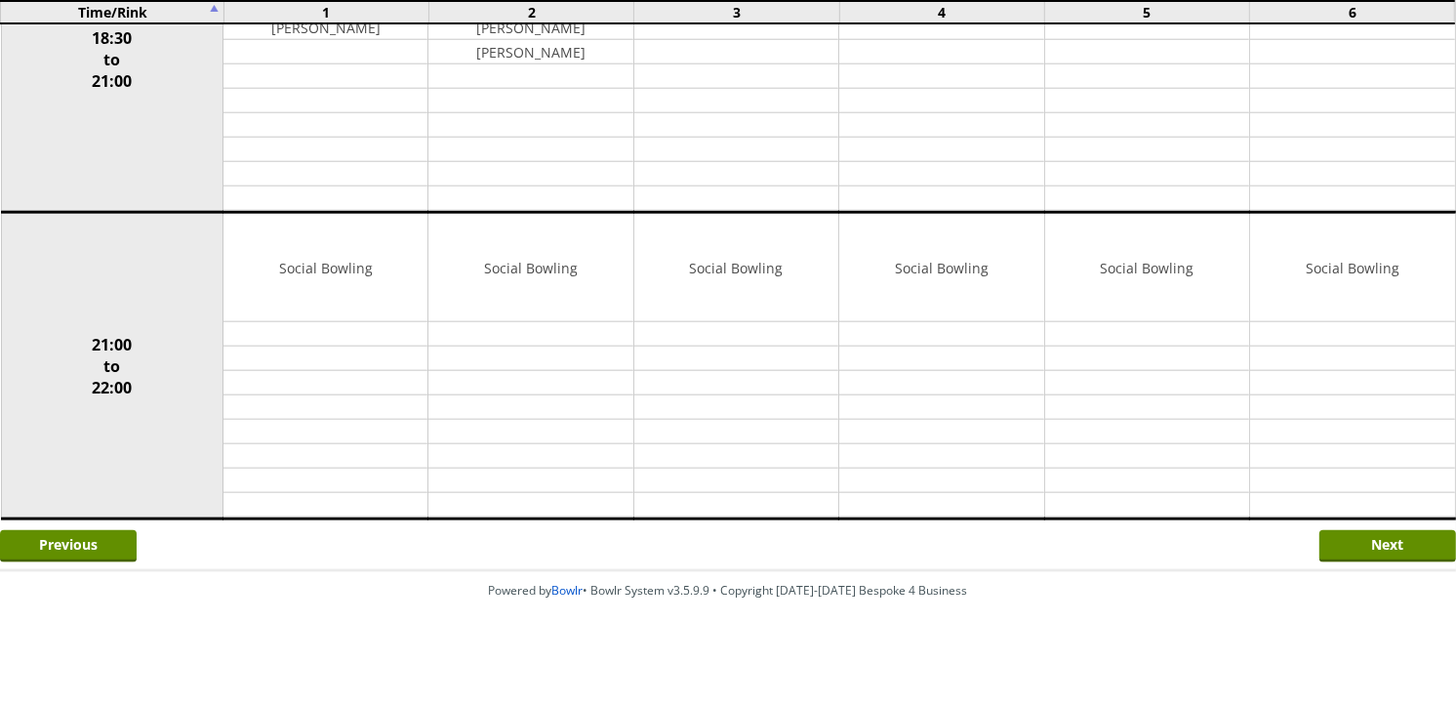
scroll to position [1887, 0]
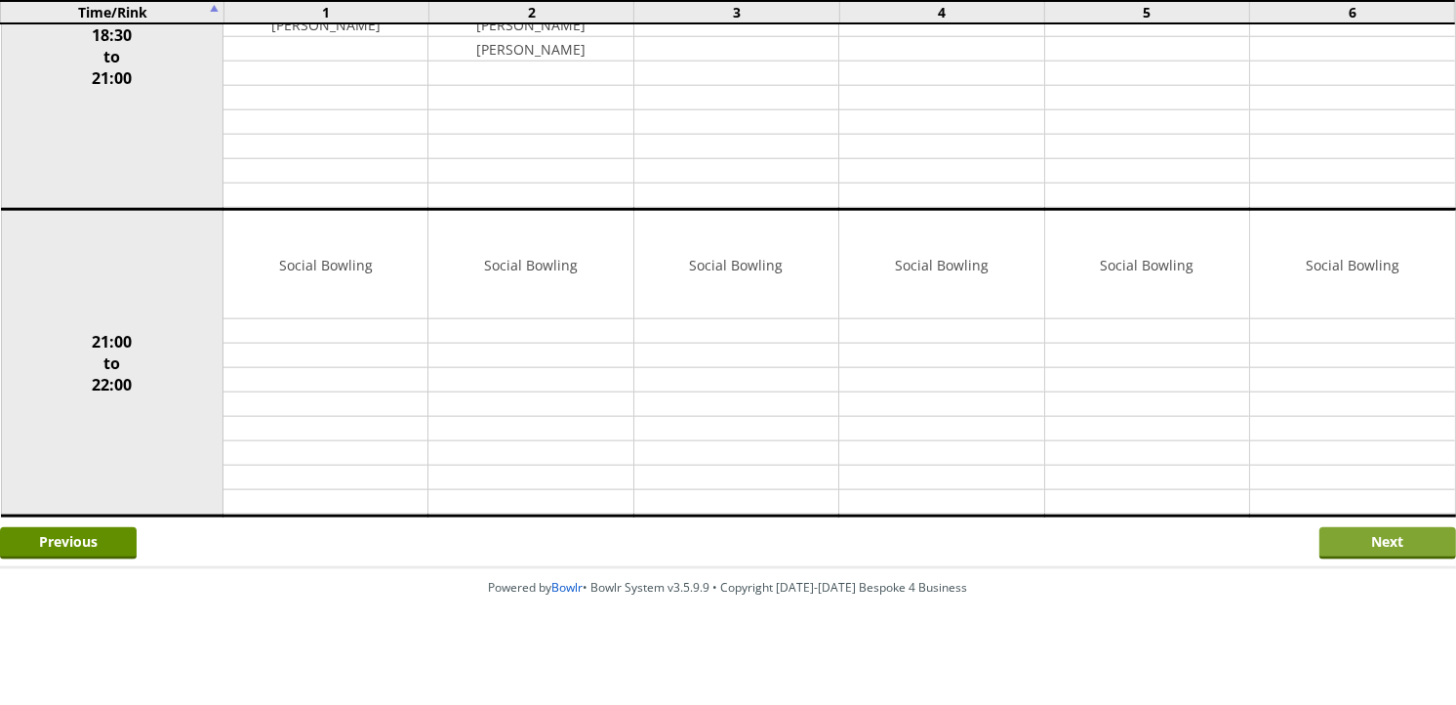
click at [1381, 535] on input "Next" at bounding box center [1388, 543] width 137 height 32
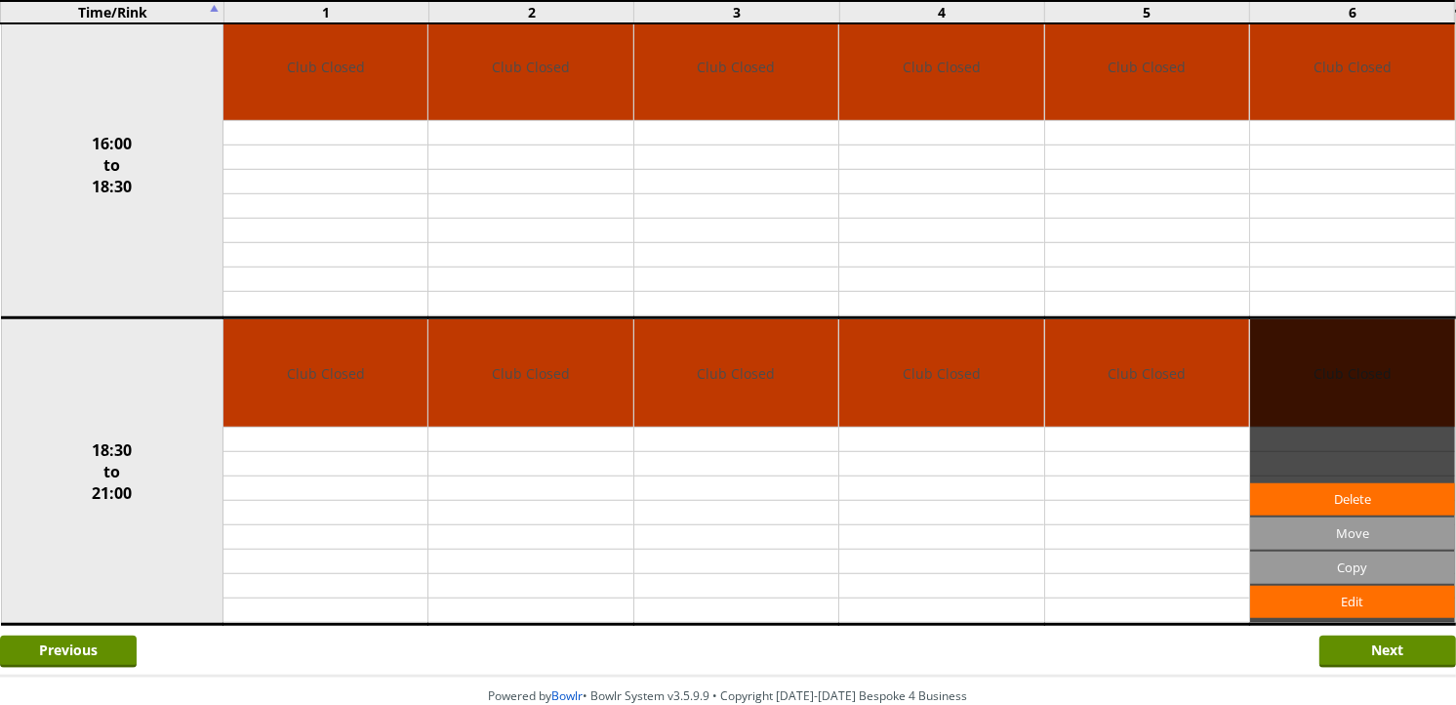
scroll to position [1273, 0]
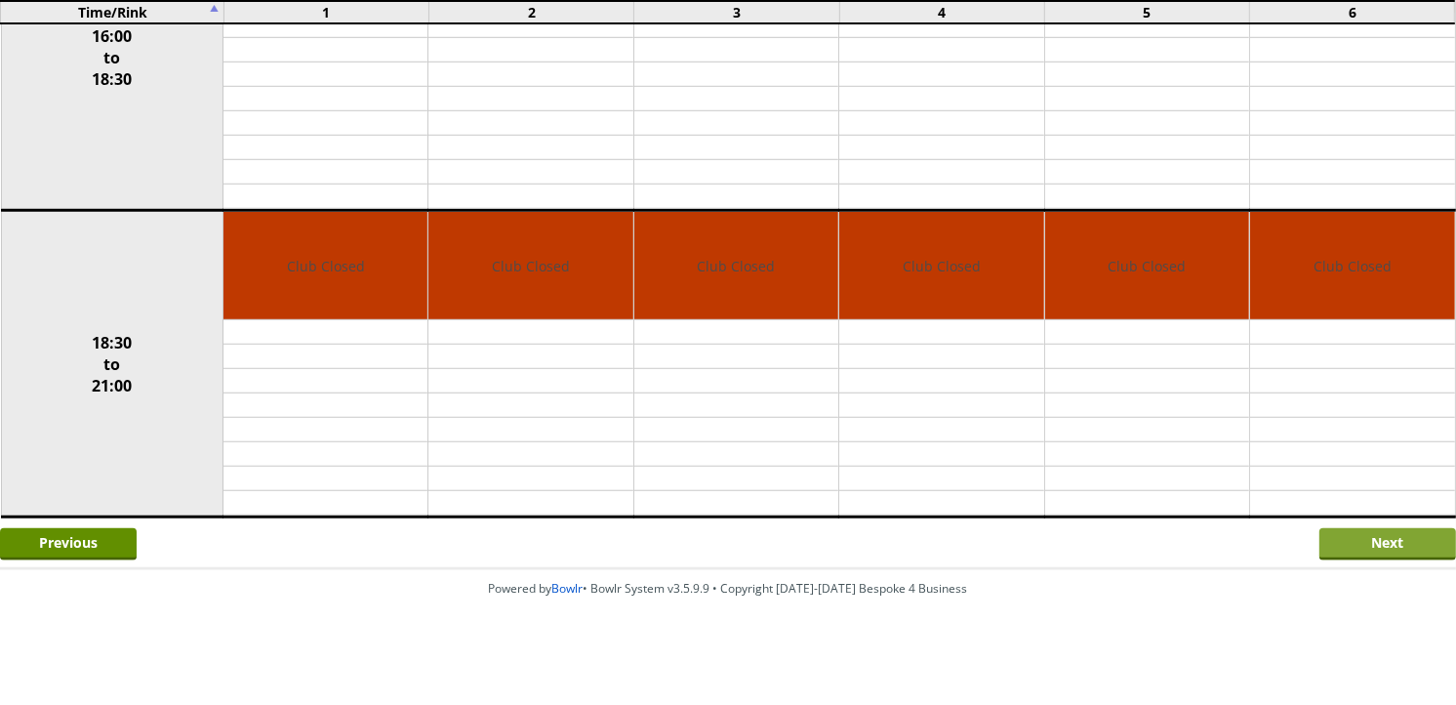
click at [1398, 543] on input "Next" at bounding box center [1388, 544] width 137 height 32
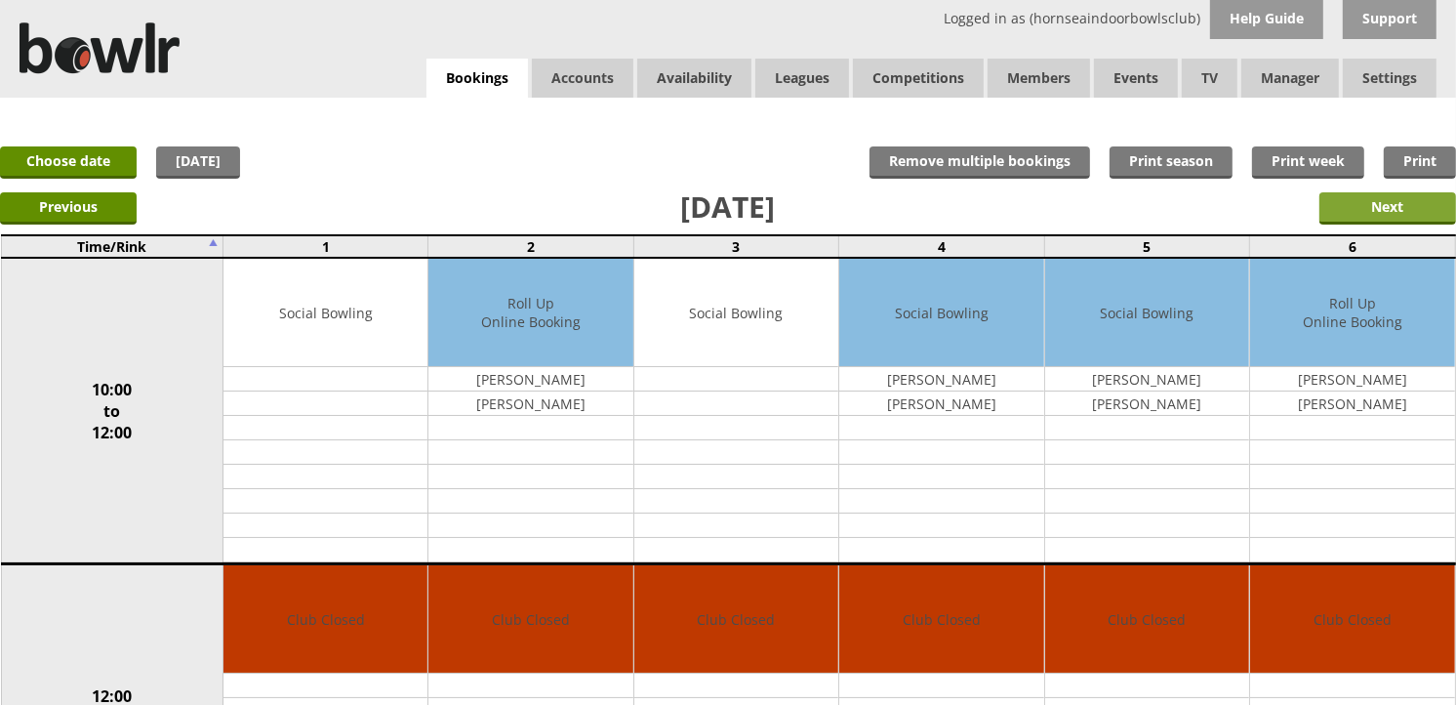
click at [1397, 207] on input "Next" at bounding box center [1388, 208] width 137 height 32
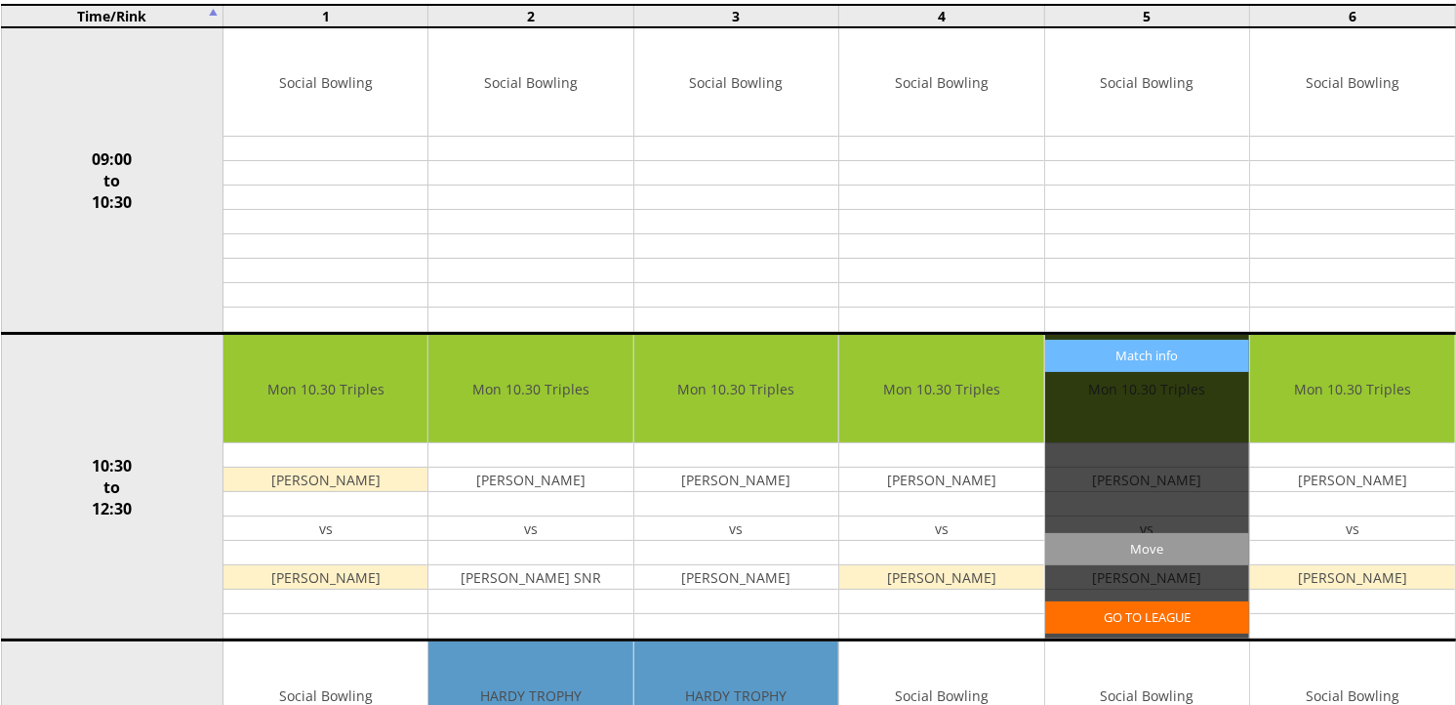
scroll to position [108, 0]
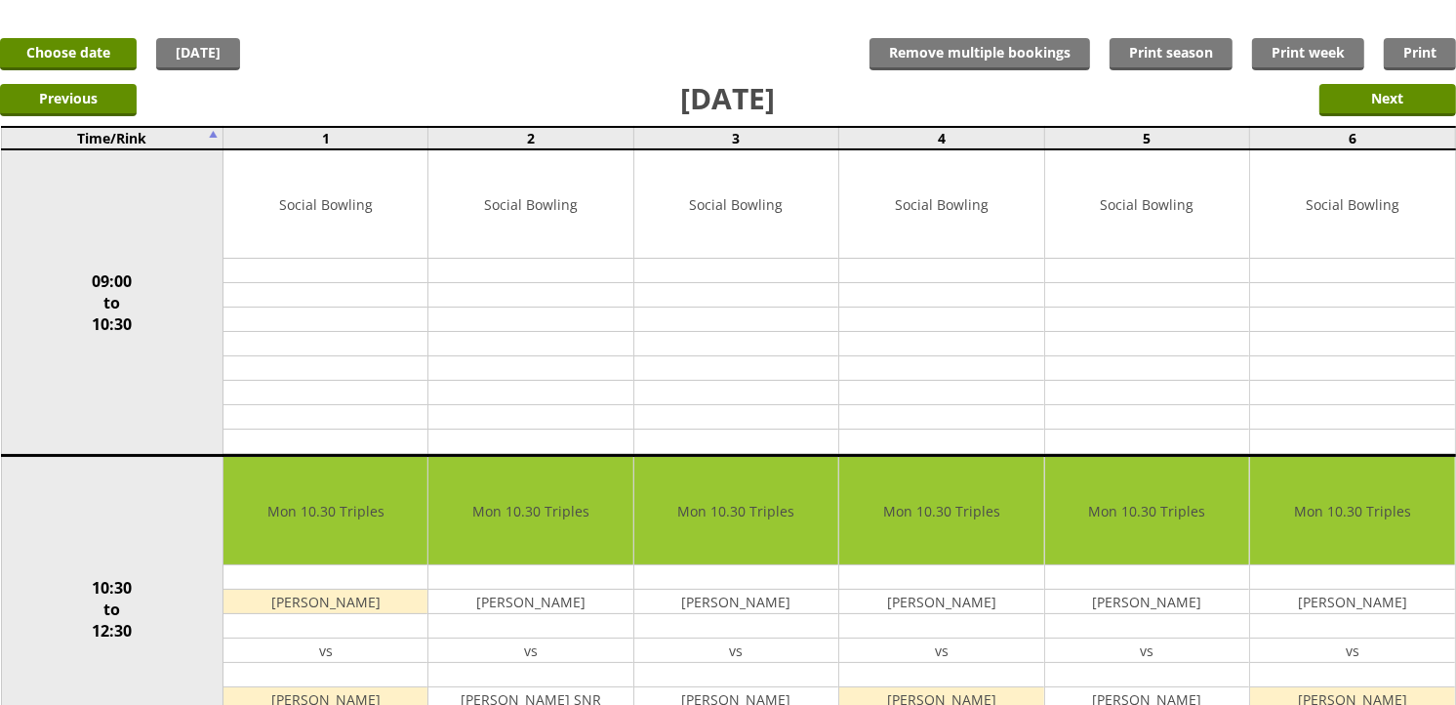
click at [777, 81] on div "Previous Next" at bounding box center [728, 98] width 1456 height 49
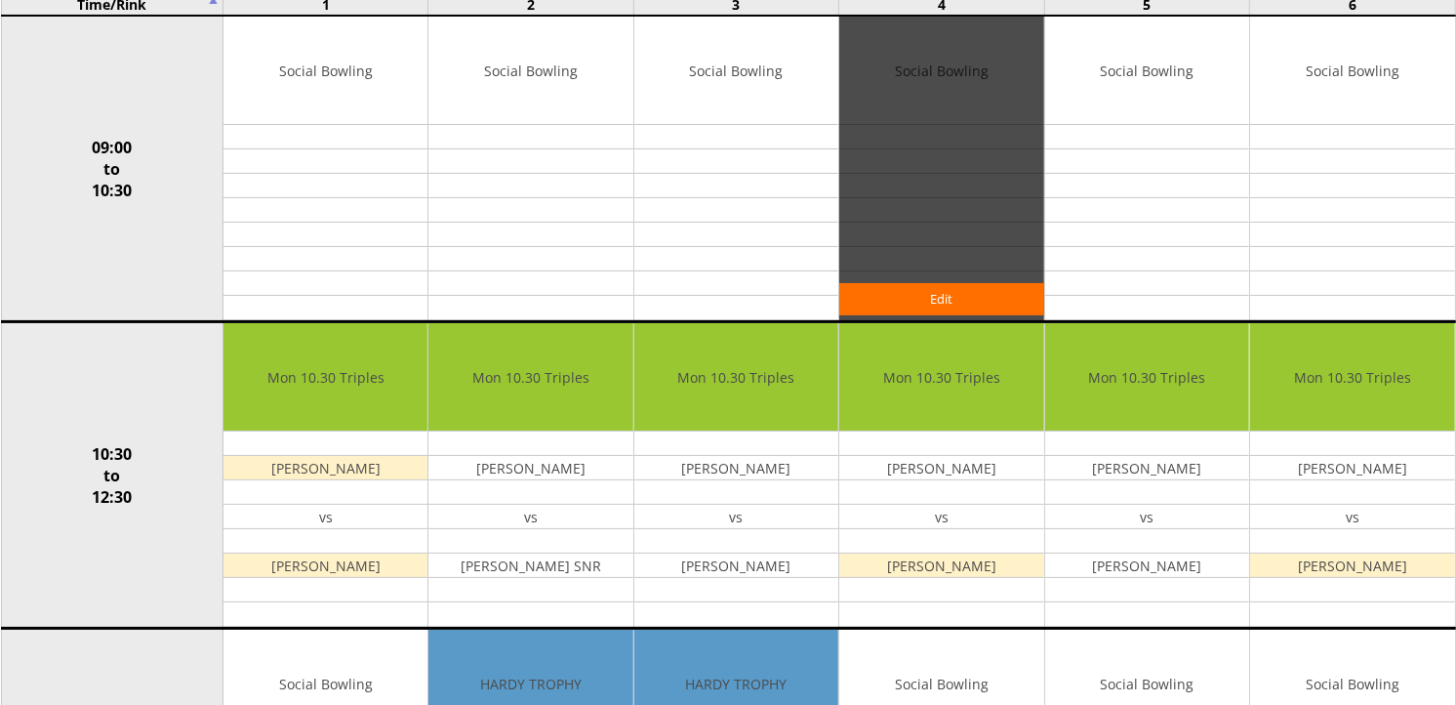
scroll to position [325, 0]
